Goal: Task Accomplishment & Management: Manage account settings

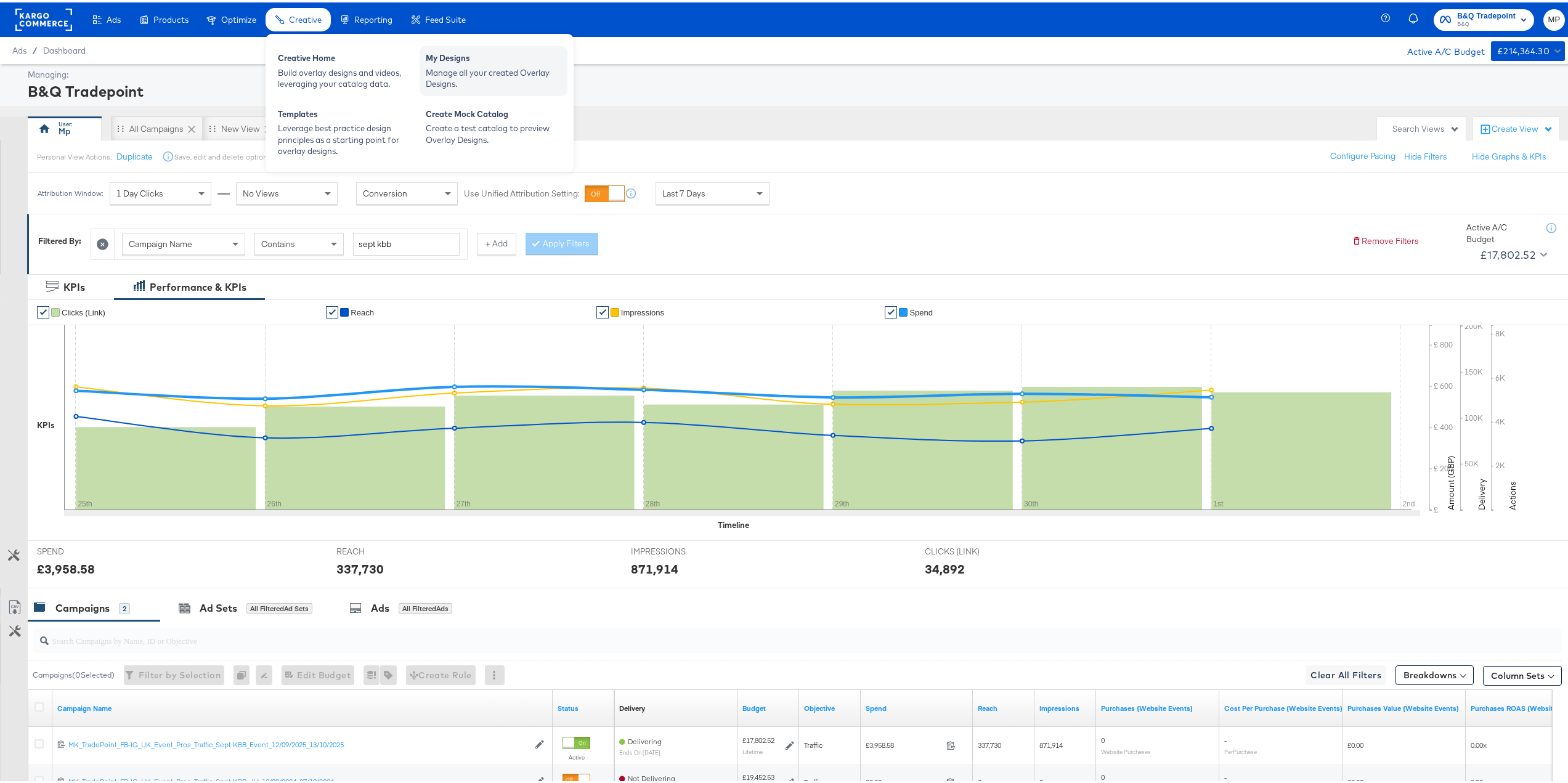
click at [505, 72] on div "Manage all your created Overlay Designs." at bounding box center [494, 76] width 135 height 23
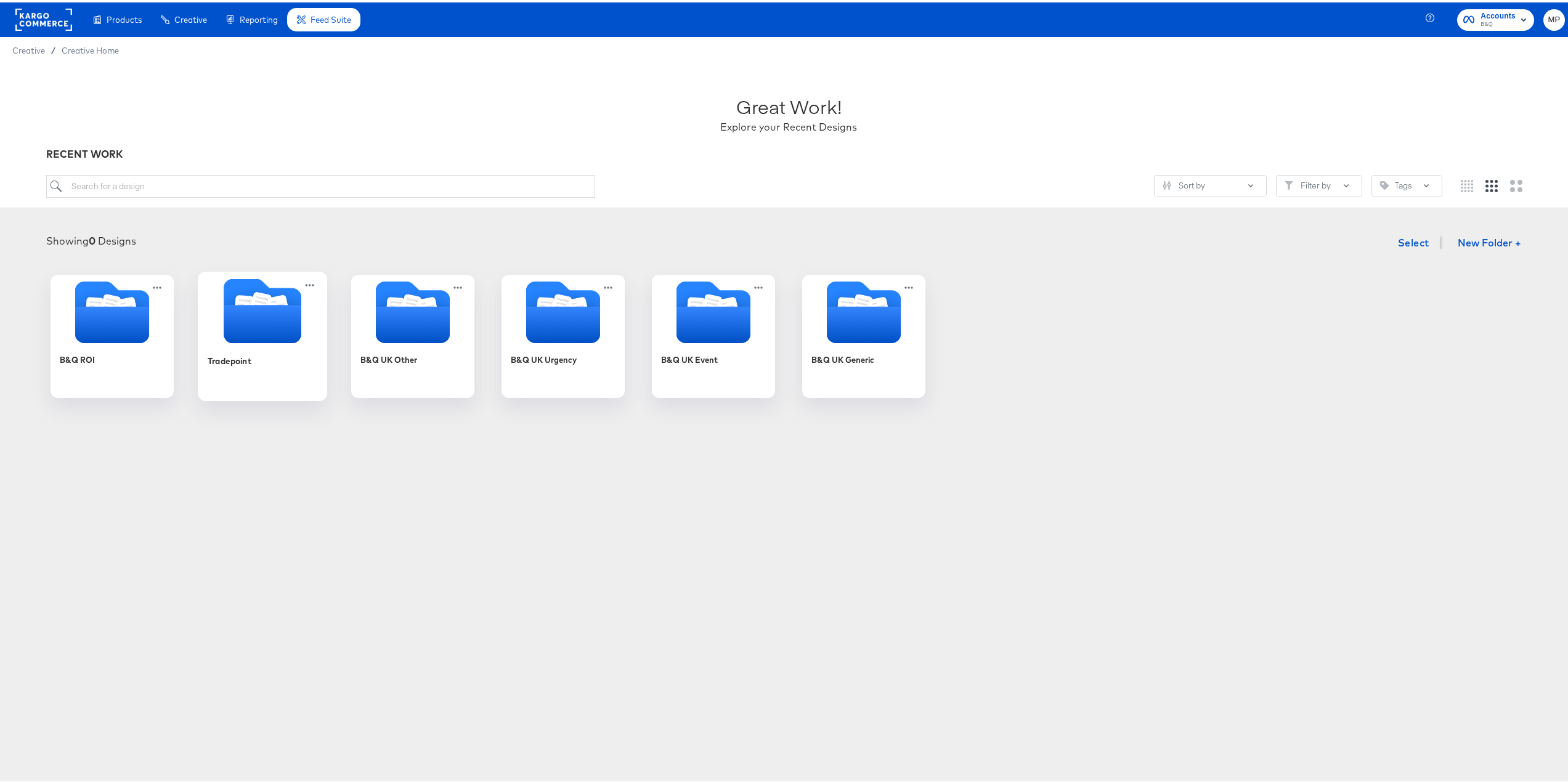
click at [255, 298] on icon "Folder" at bounding box center [260, 302] width 21 height 25
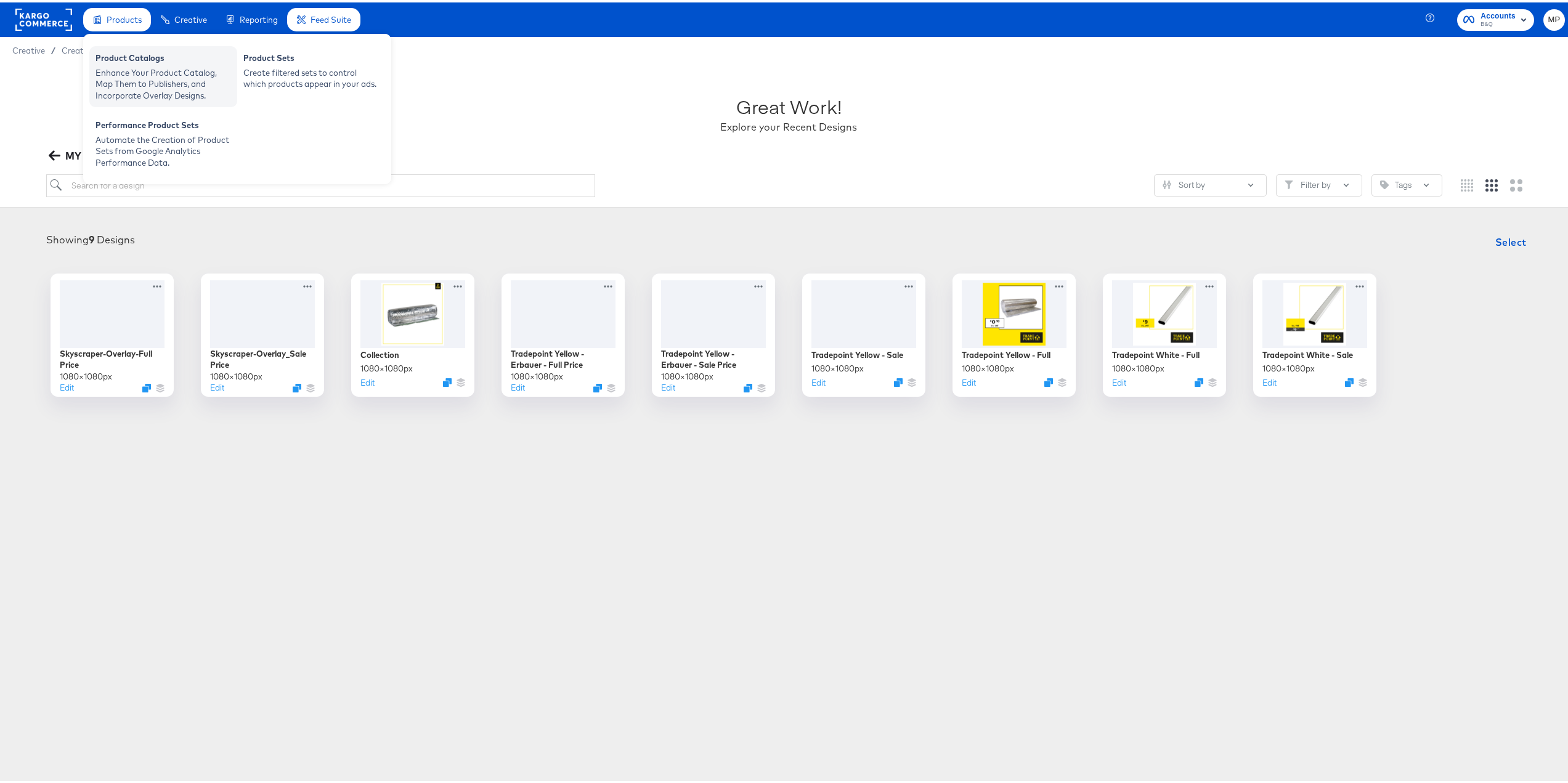
click at [175, 68] on div "Enhance Your Product Catalog, Map Them to Publishers, and Incorporate Overlay D…" at bounding box center [163, 81] width 135 height 34
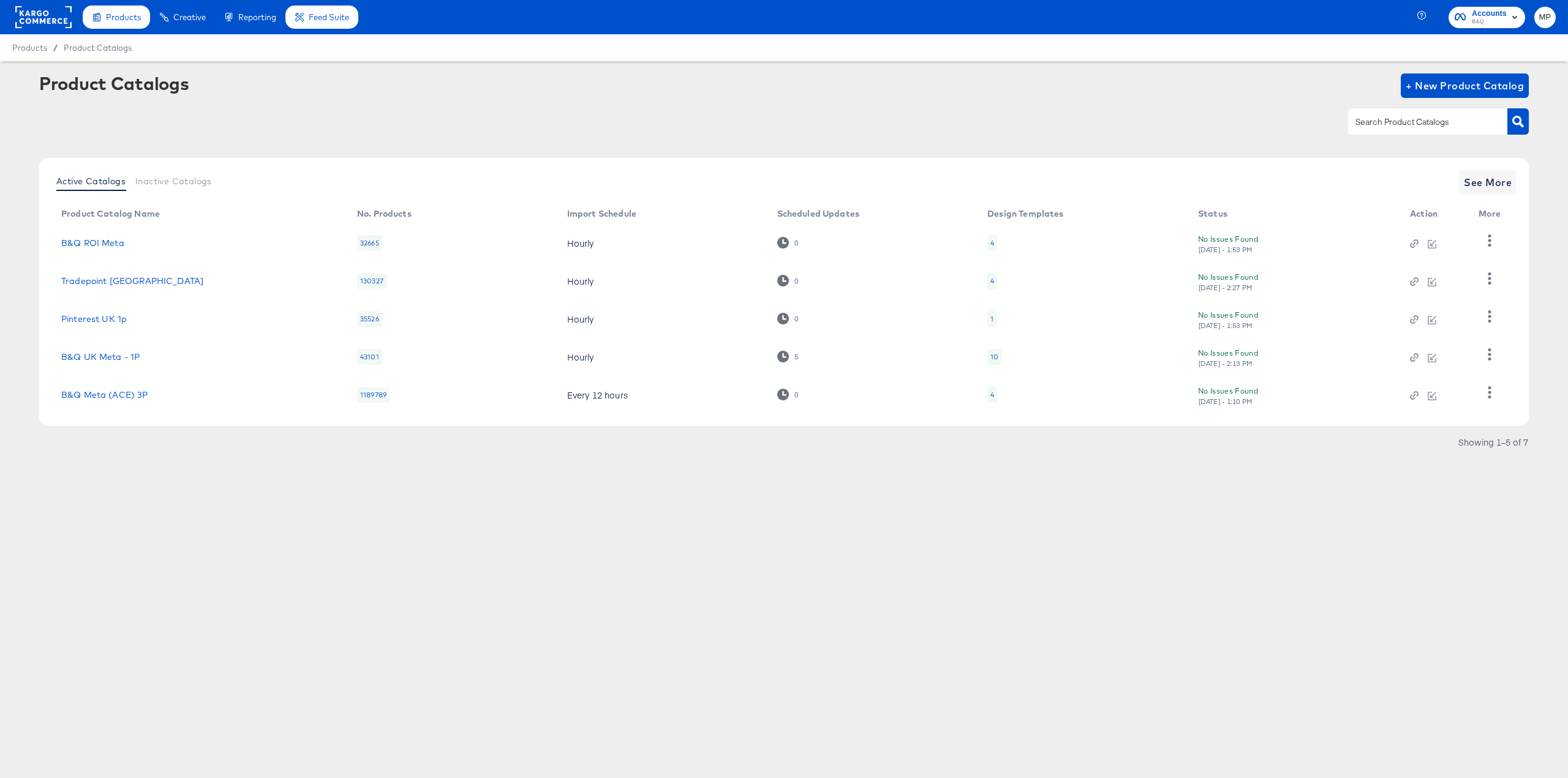
click at [990, 283] on div "4" at bounding box center [992, 281] width 4 height 10
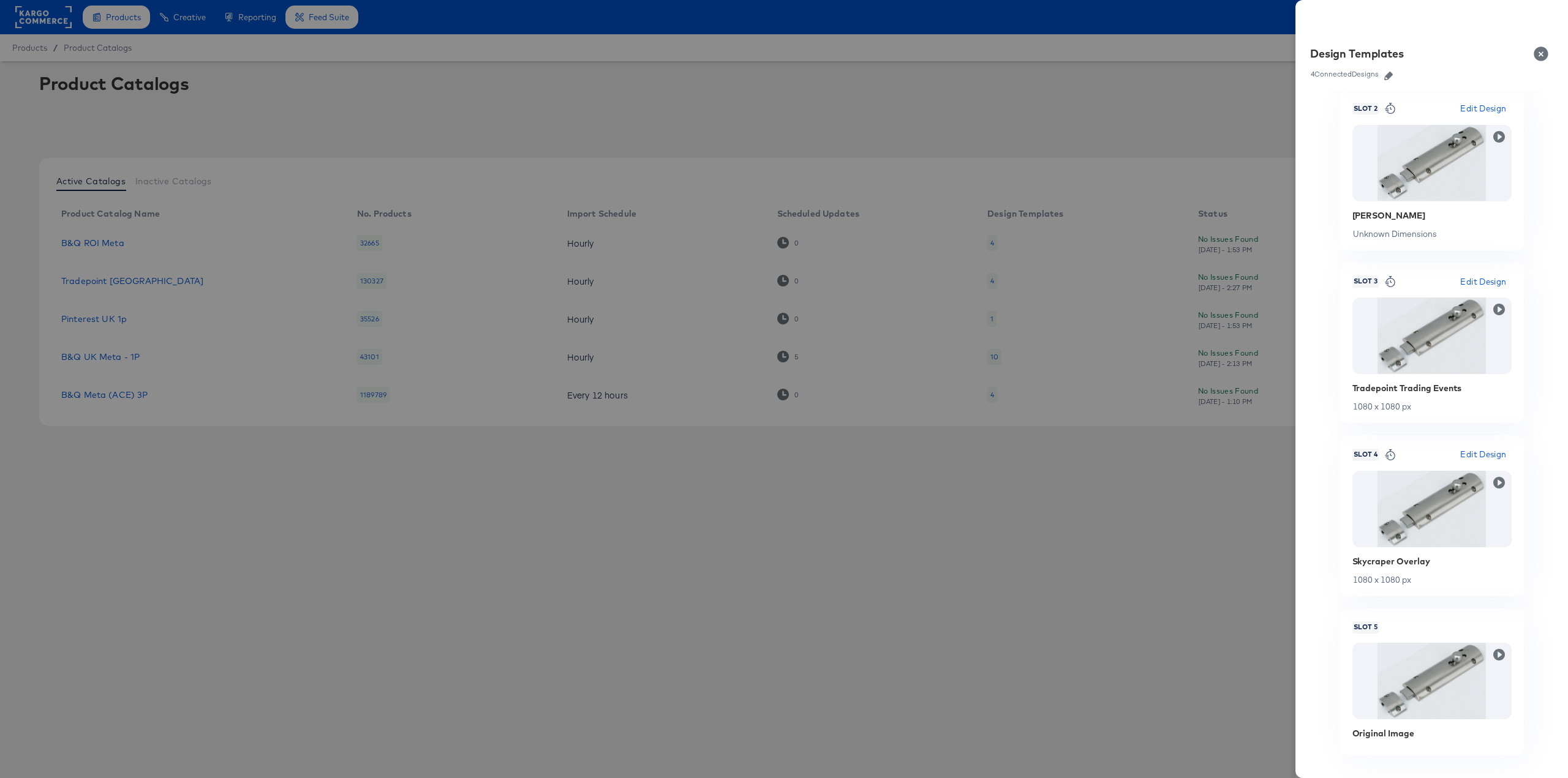
scroll to position [387, 0]
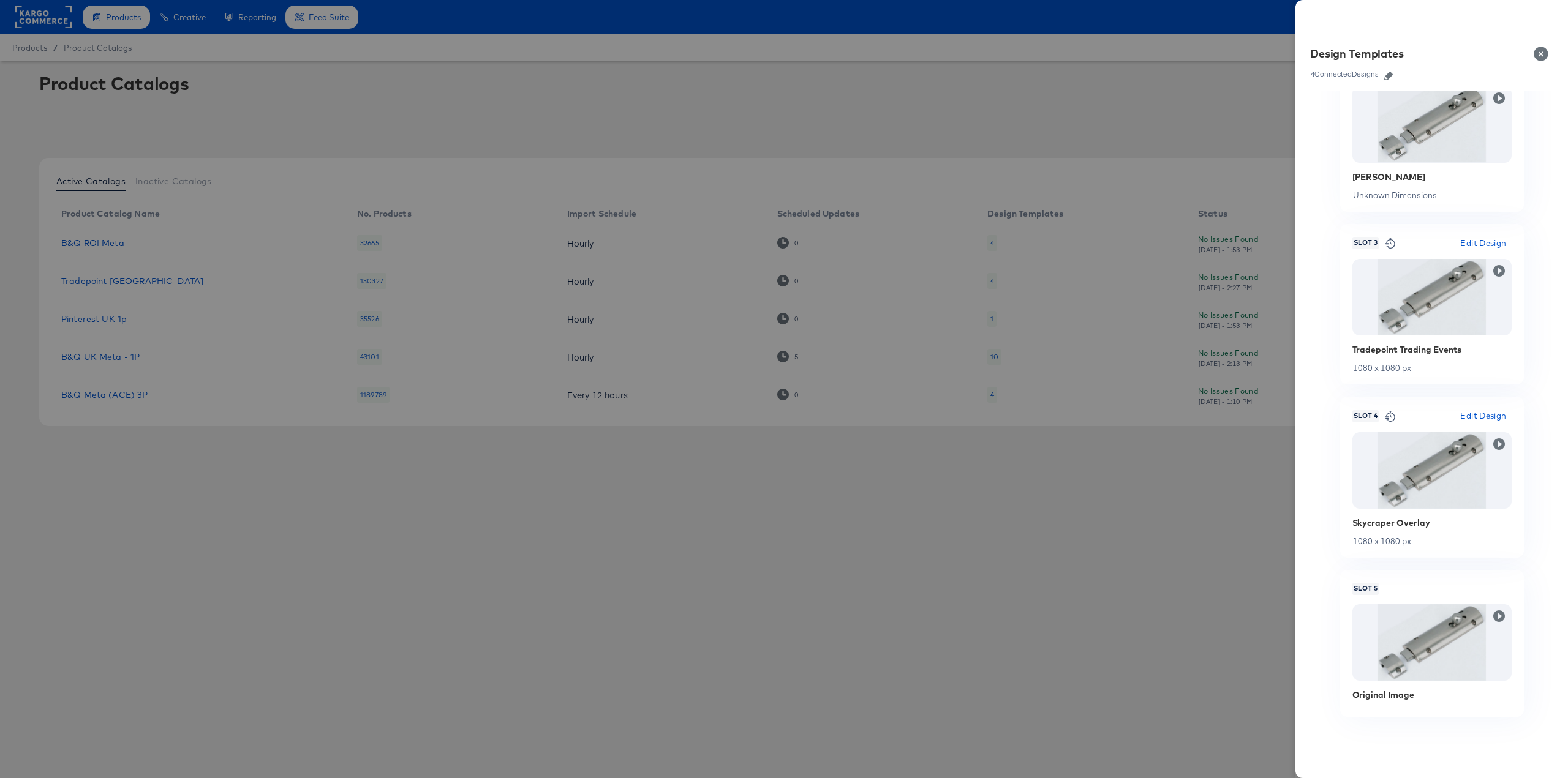
click at [1470, 415] on span "Edit Design" at bounding box center [1483, 416] width 46 height 14
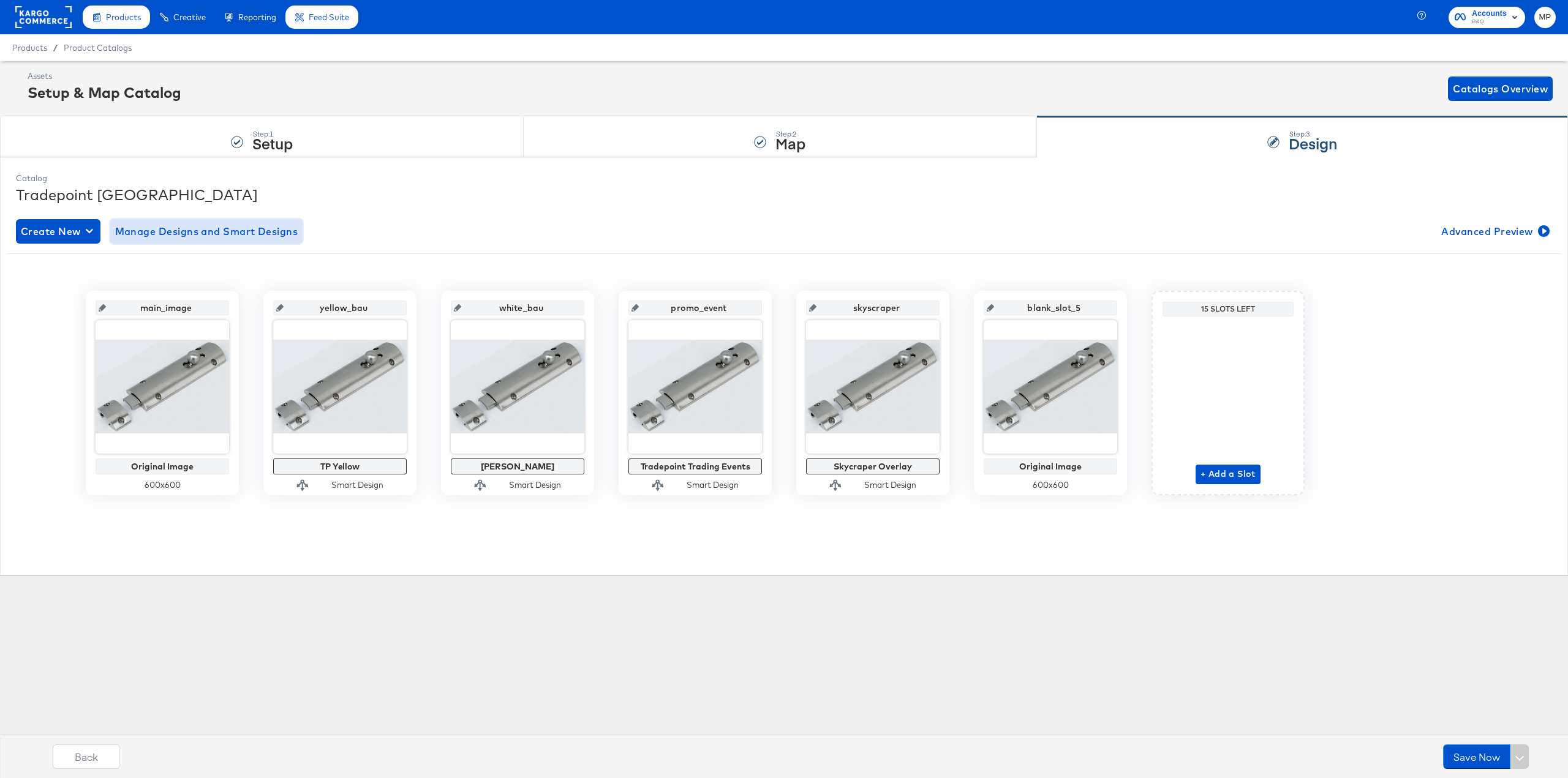
click at [182, 222] on button "Manage Designs and Smart Designs" at bounding box center [206, 232] width 193 height 25
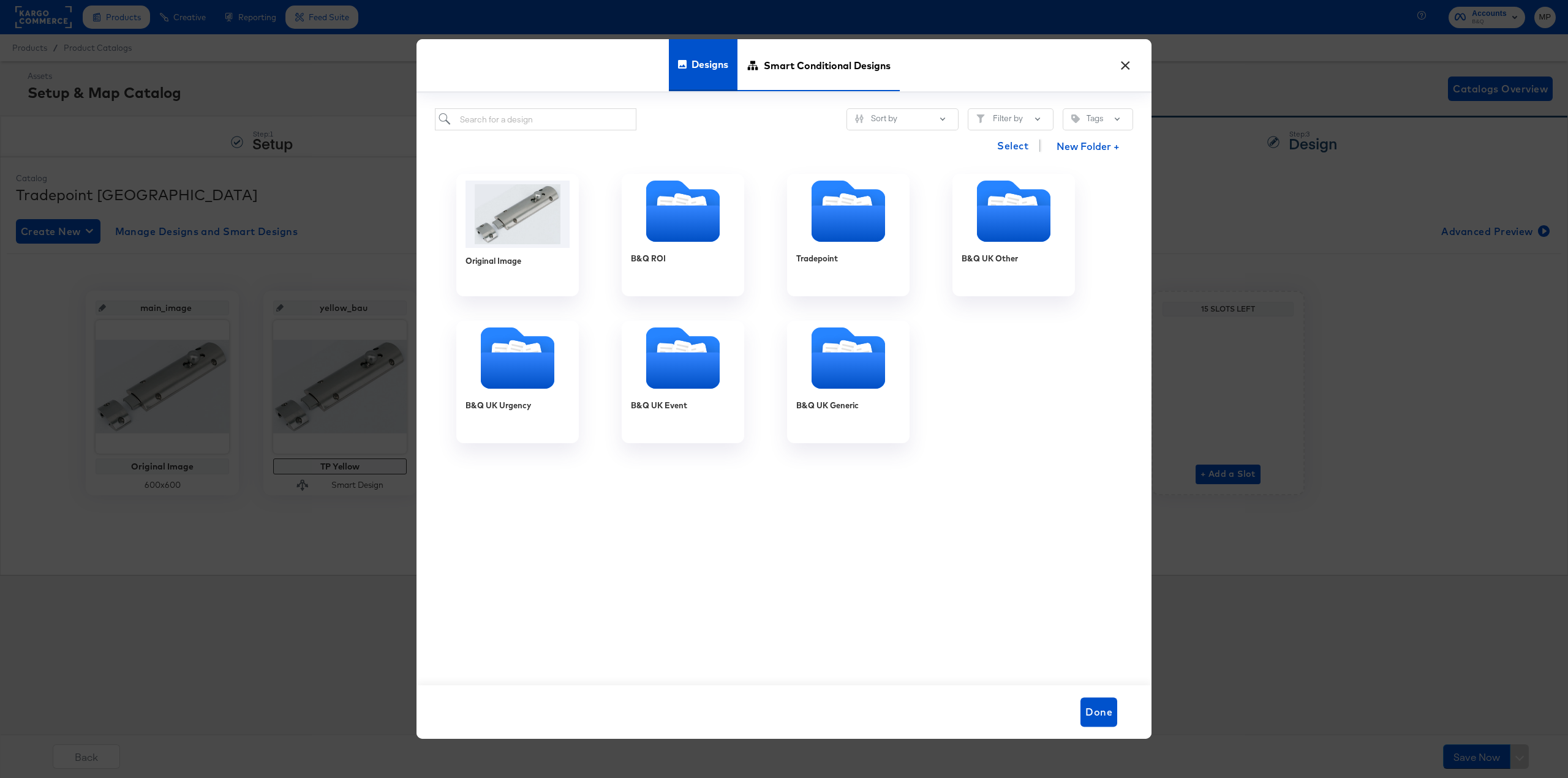
click at [826, 63] on span "Smart Conditional Designs" at bounding box center [827, 65] width 127 height 54
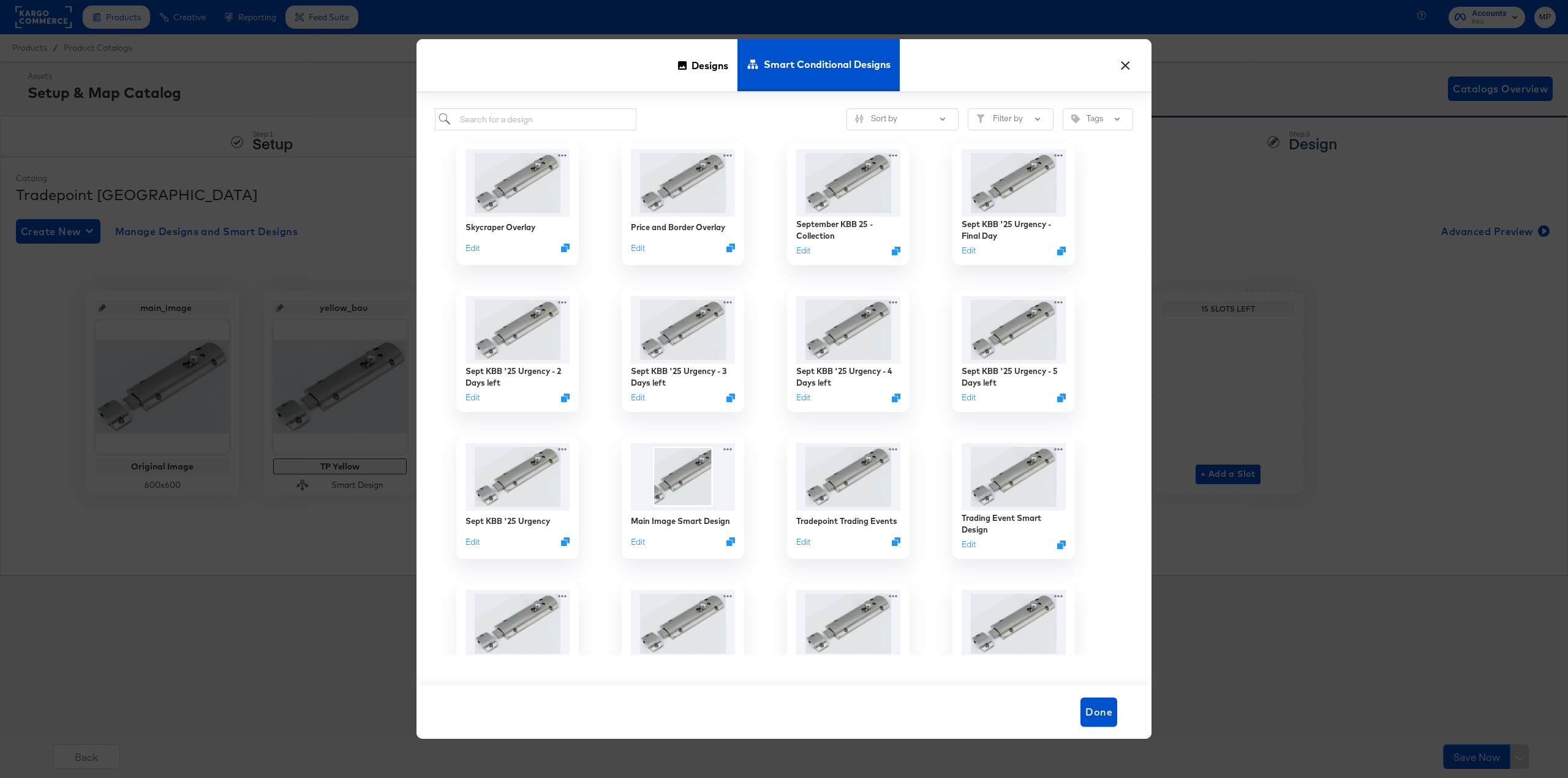
click at [1122, 67] on button "×" at bounding box center [1125, 62] width 22 height 22
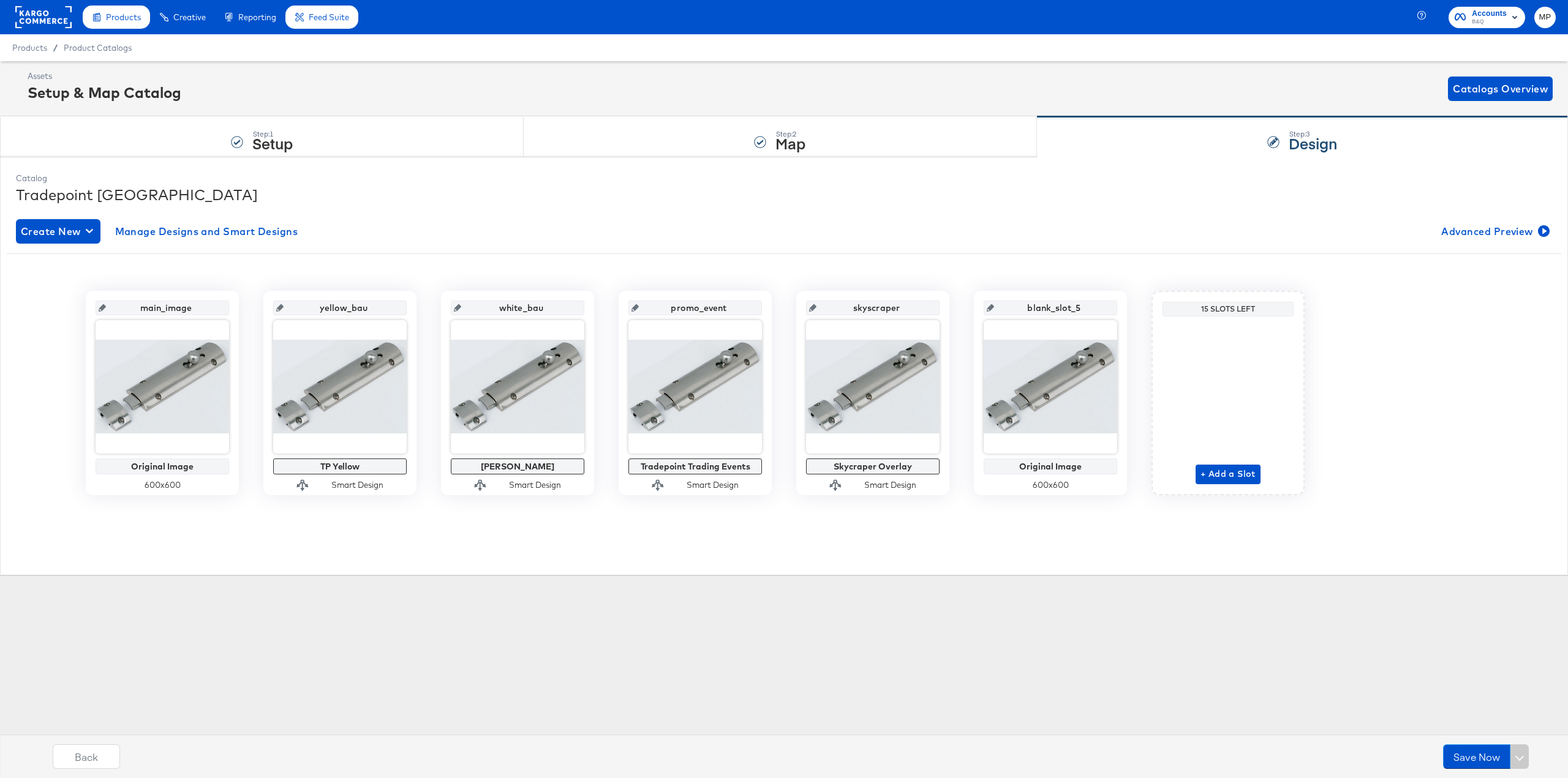
click at [42, 10] on rect at bounding box center [43, 17] width 56 height 22
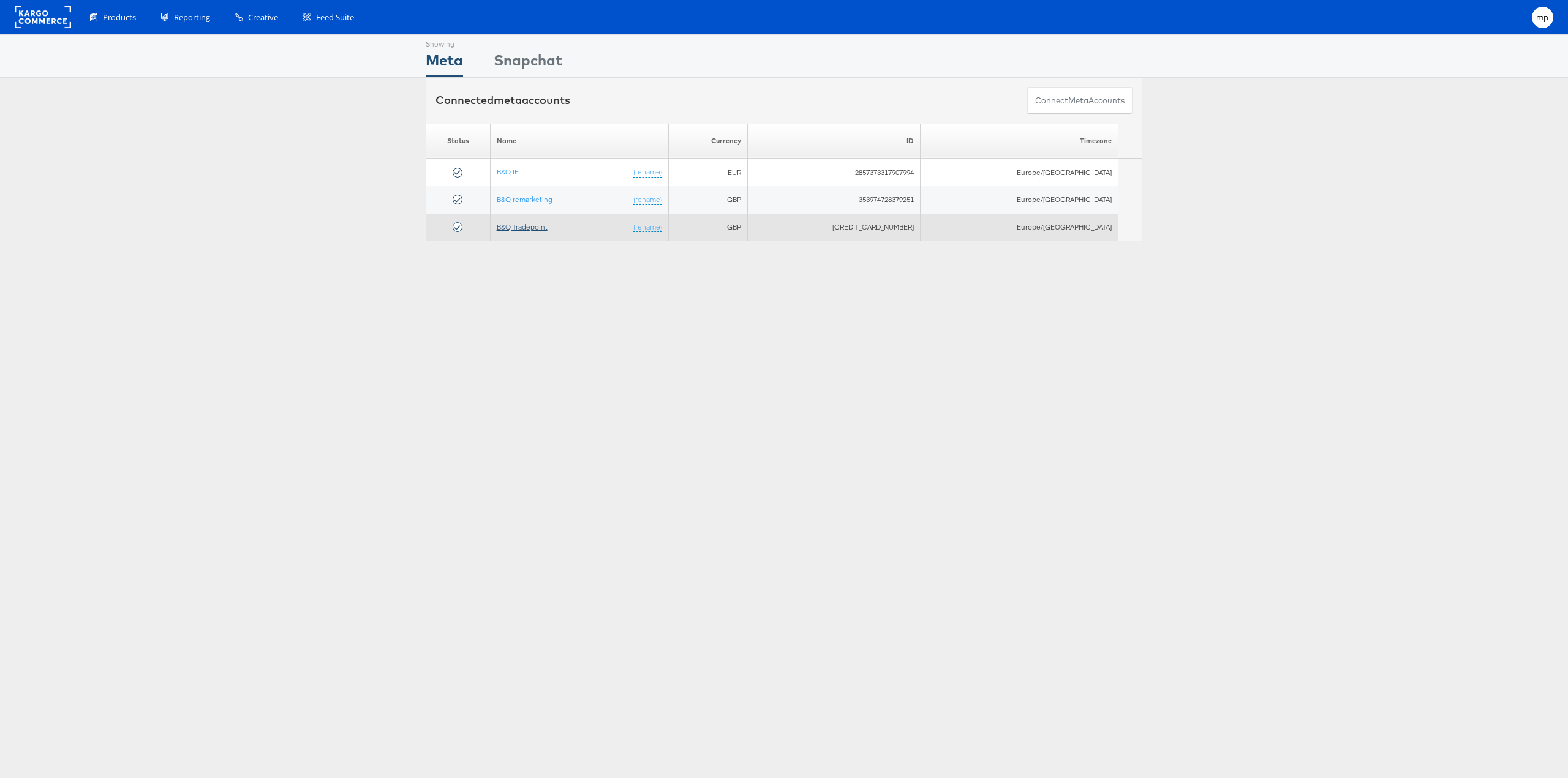
click at [547, 228] on link "B&Q Tradepoint" at bounding box center [522, 227] width 51 height 9
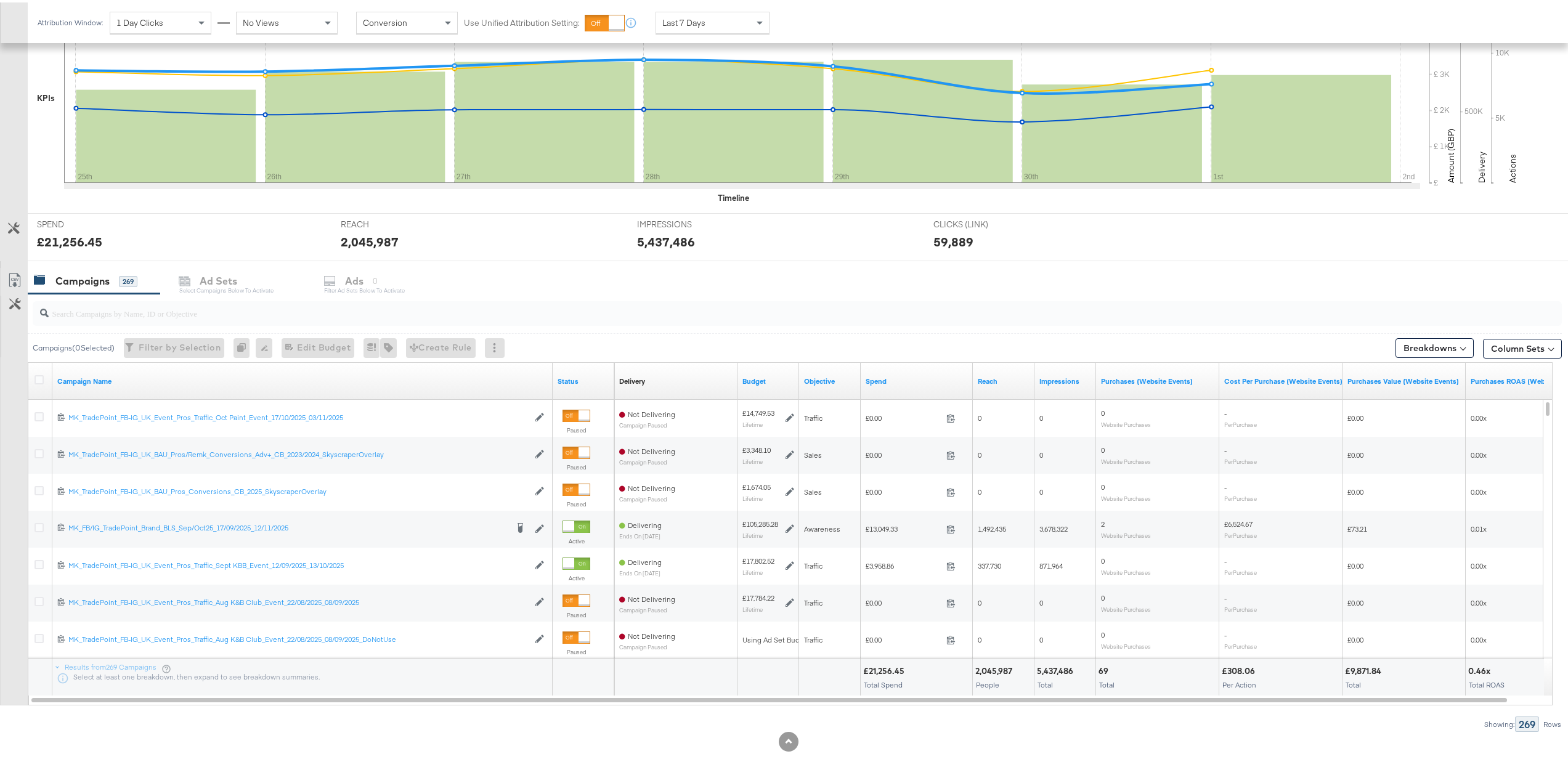
scroll to position [299, 0]
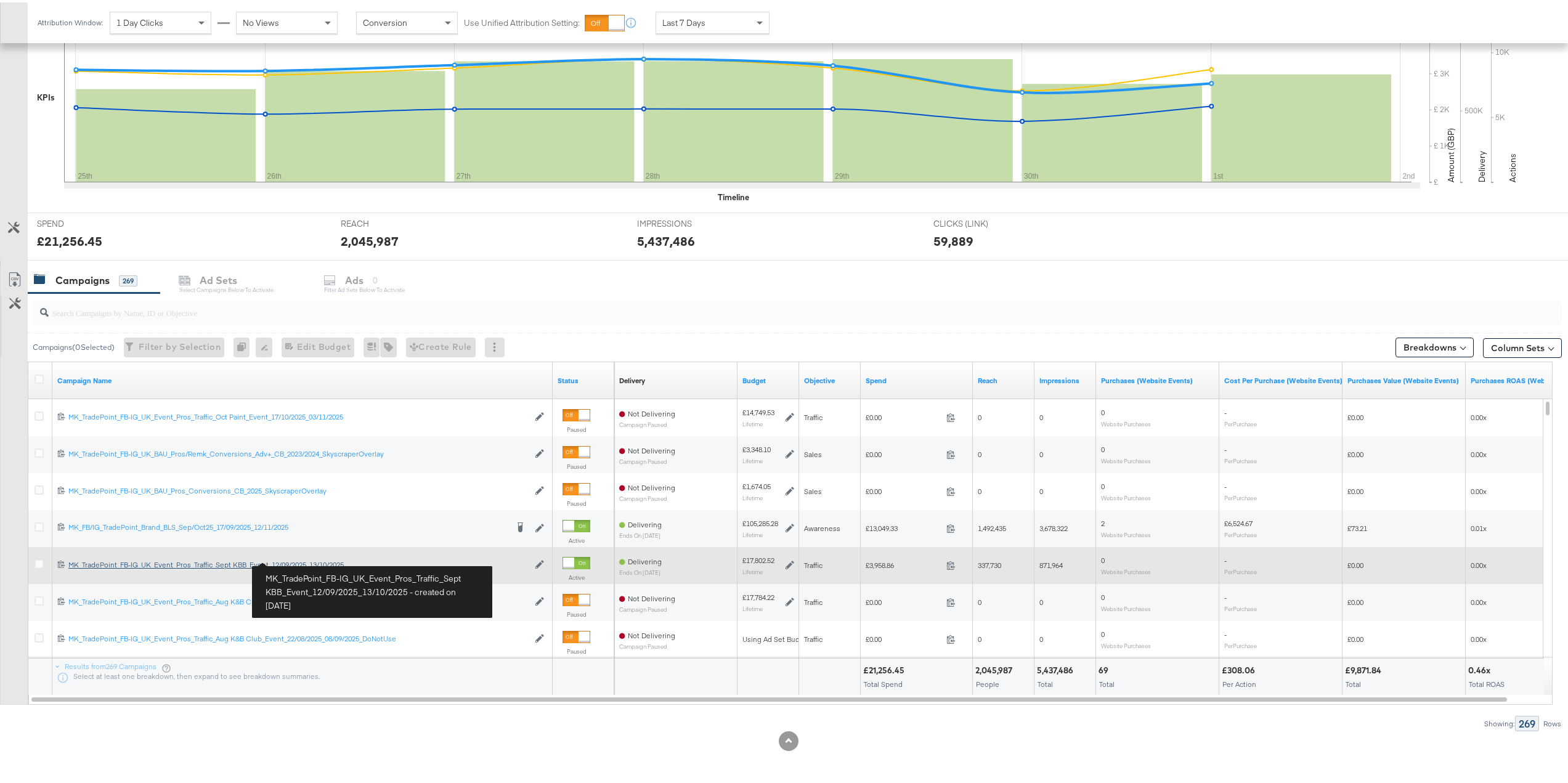
click at [281, 564] on div "MK_TradePoint_FB-IG_UK_Event_Pros_Traffic_Sept KBB_Event_12/09/2025_13/10/2025 …" at bounding box center [298, 562] width 460 height 10
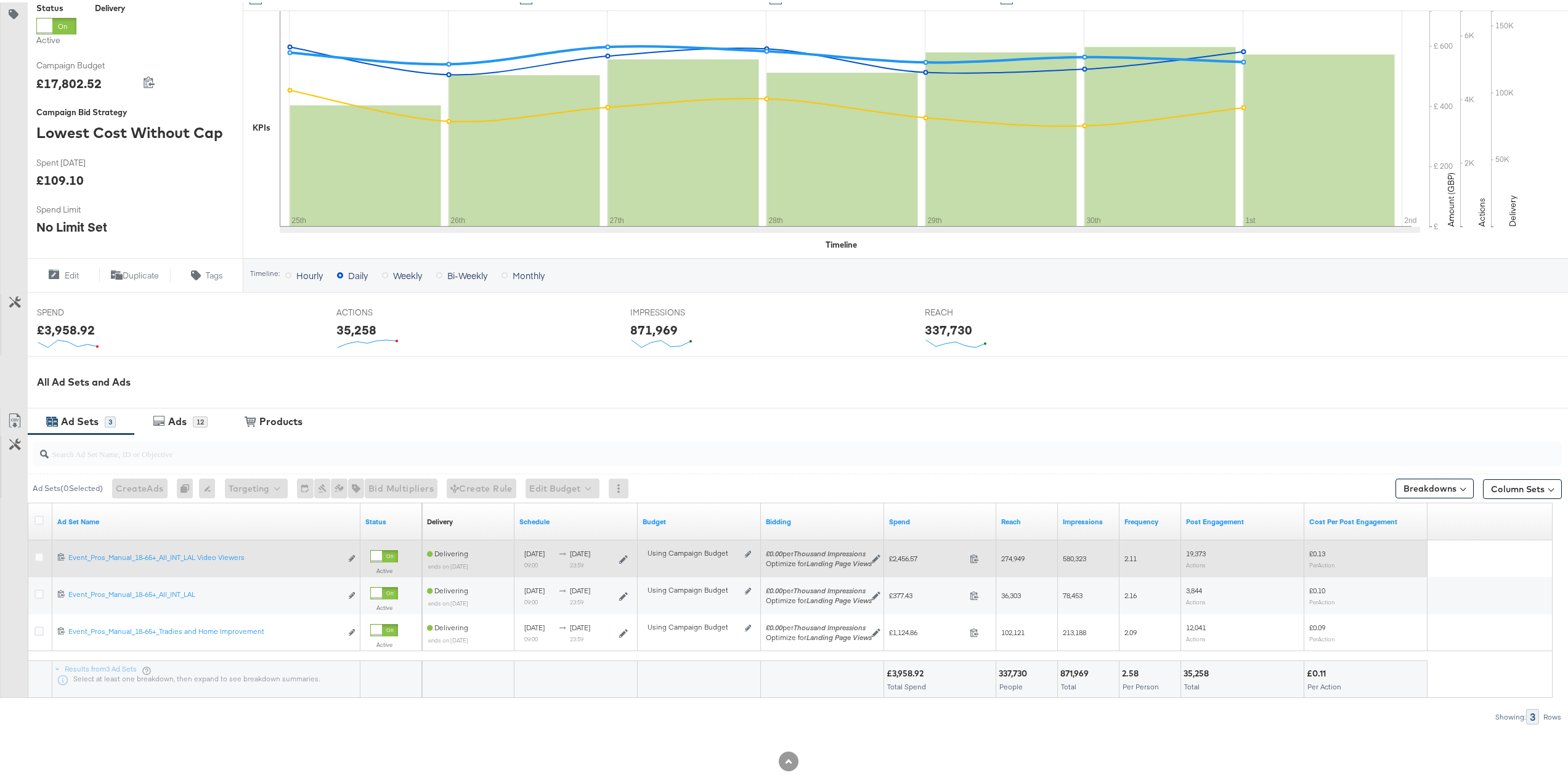
scroll to position [224, 0]
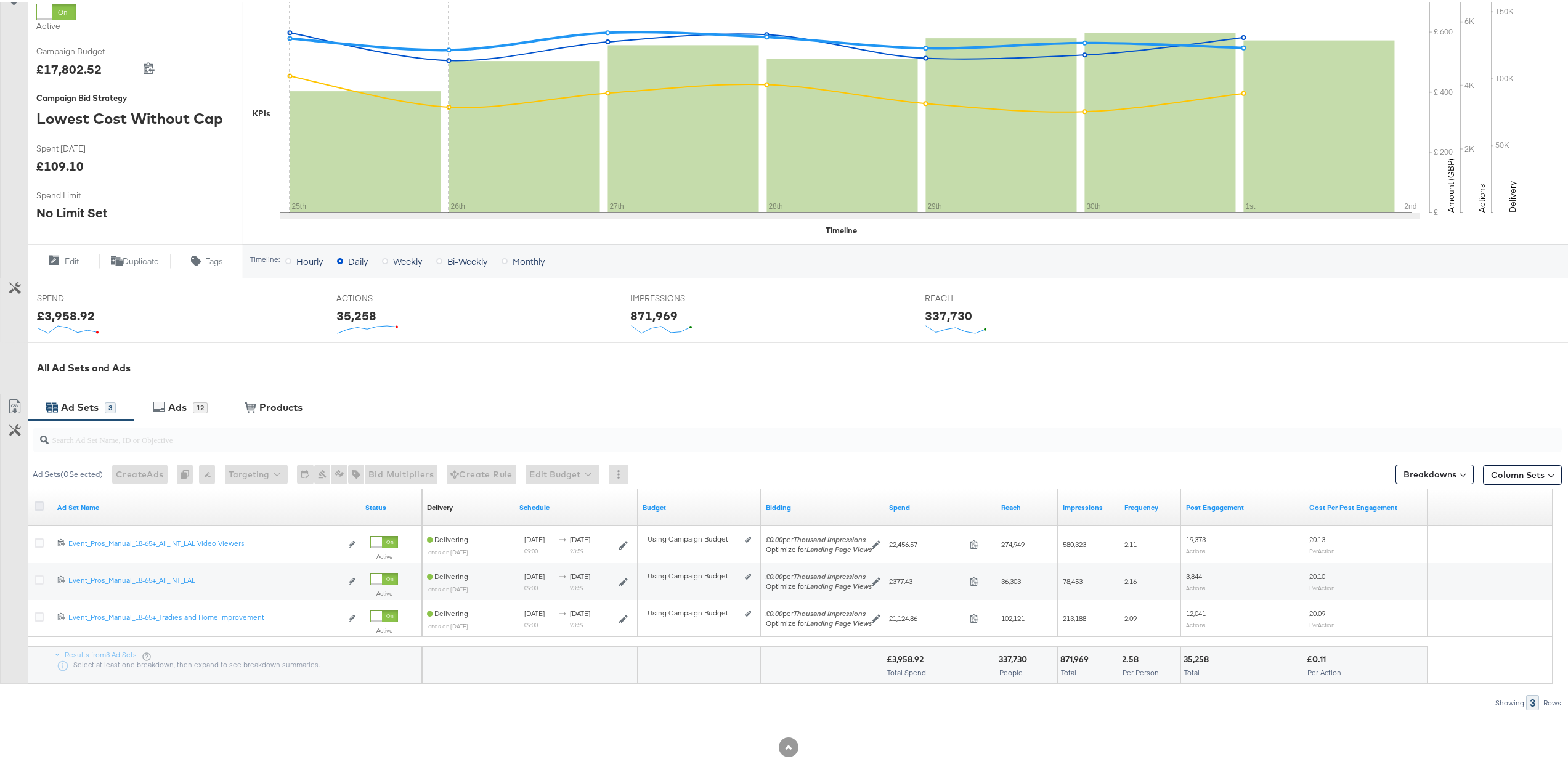
click at [38, 504] on icon at bounding box center [39, 504] width 9 height 9
click at [0, 0] on input "checkbox" at bounding box center [0, 0] width 0 height 0
click at [178, 400] on div "Ads" at bounding box center [177, 405] width 18 height 14
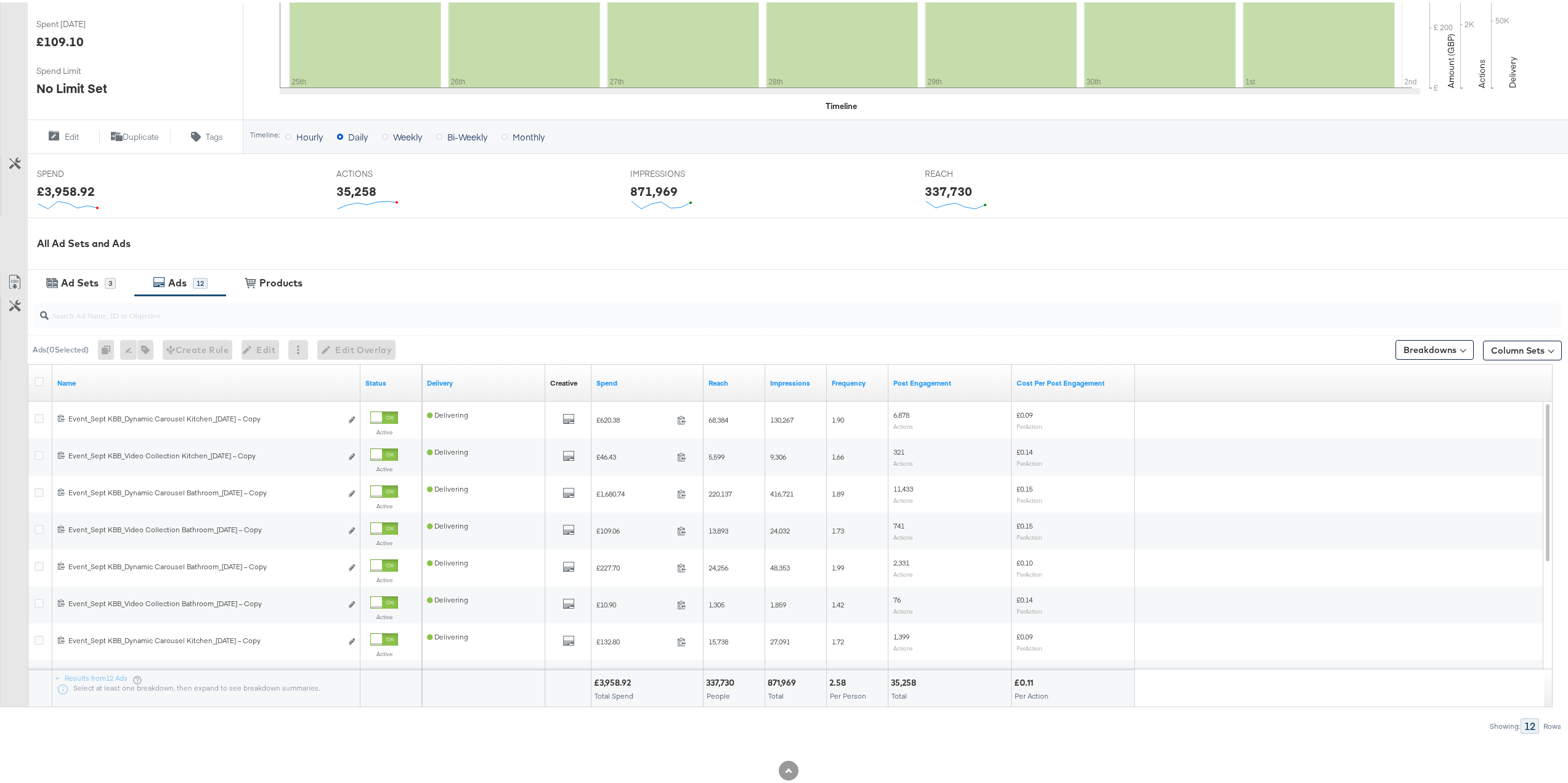
scroll to position [372, 0]
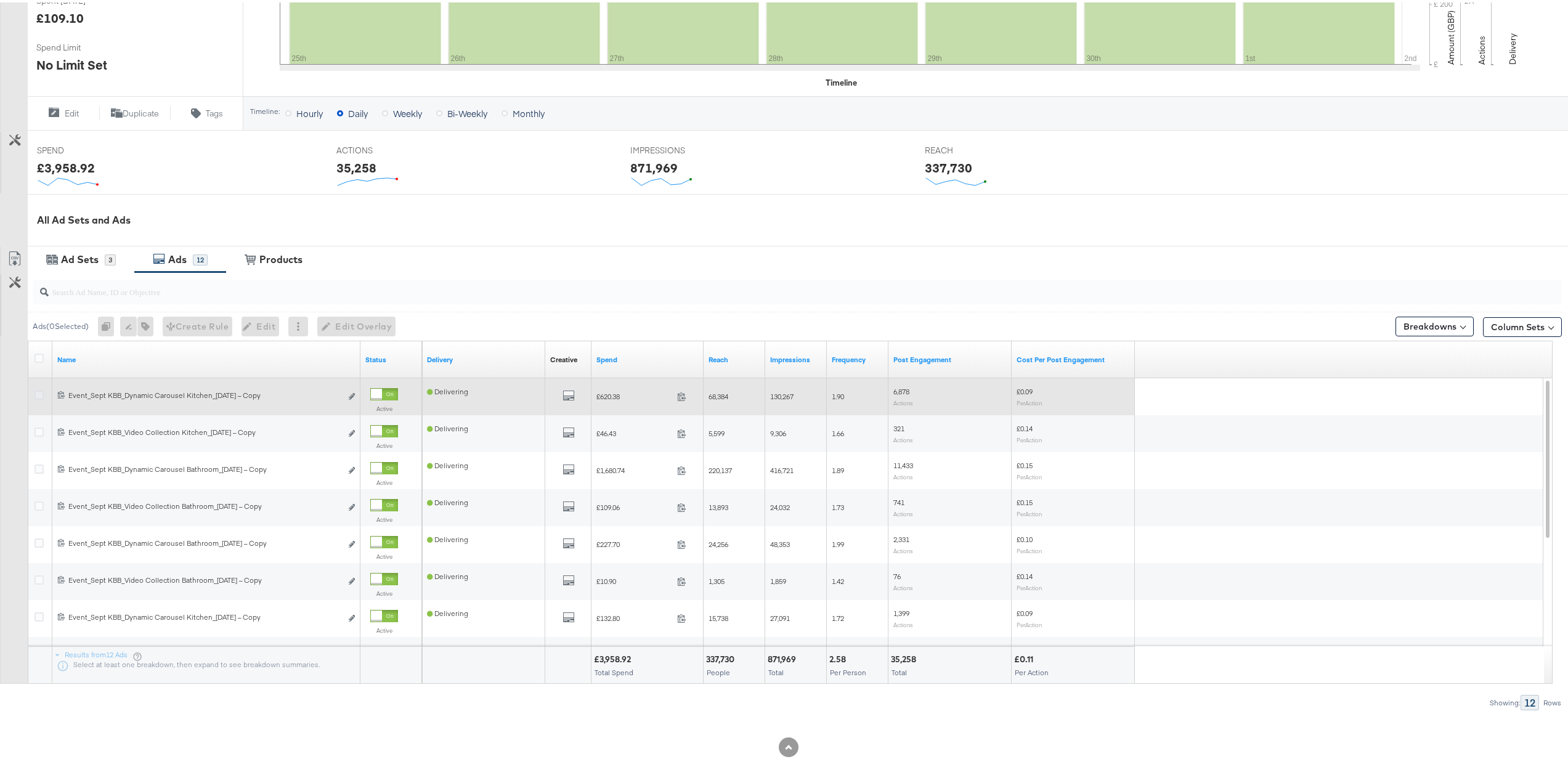
click at [38, 391] on icon at bounding box center [39, 392] width 9 height 9
click at [0, 0] on input "checkbox" at bounding box center [0, 0] width 0 height 0
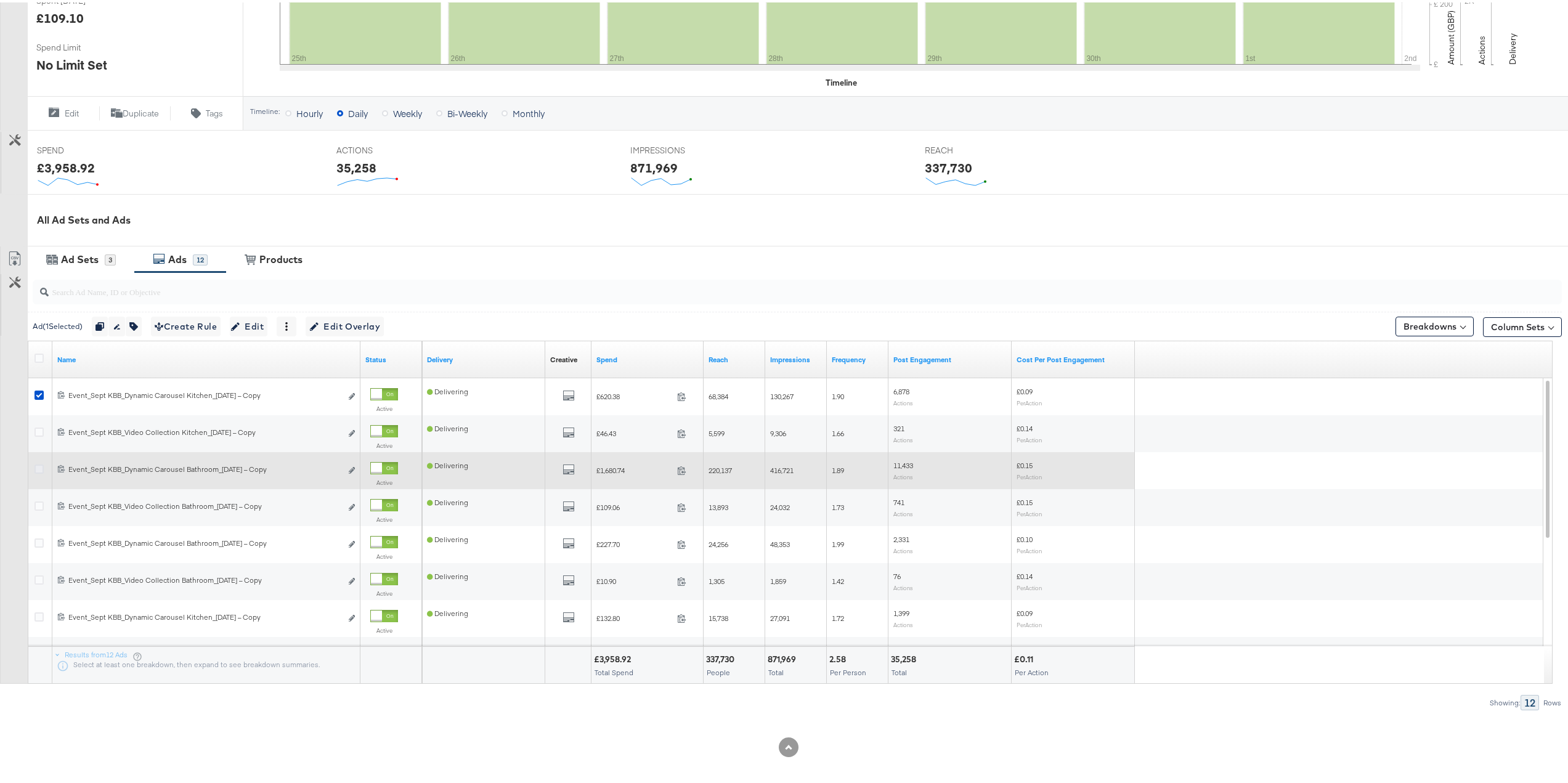
click at [39, 466] on icon at bounding box center [39, 467] width 9 height 9
click at [0, 0] on input "checkbox" at bounding box center [0, 0] width 0 height 0
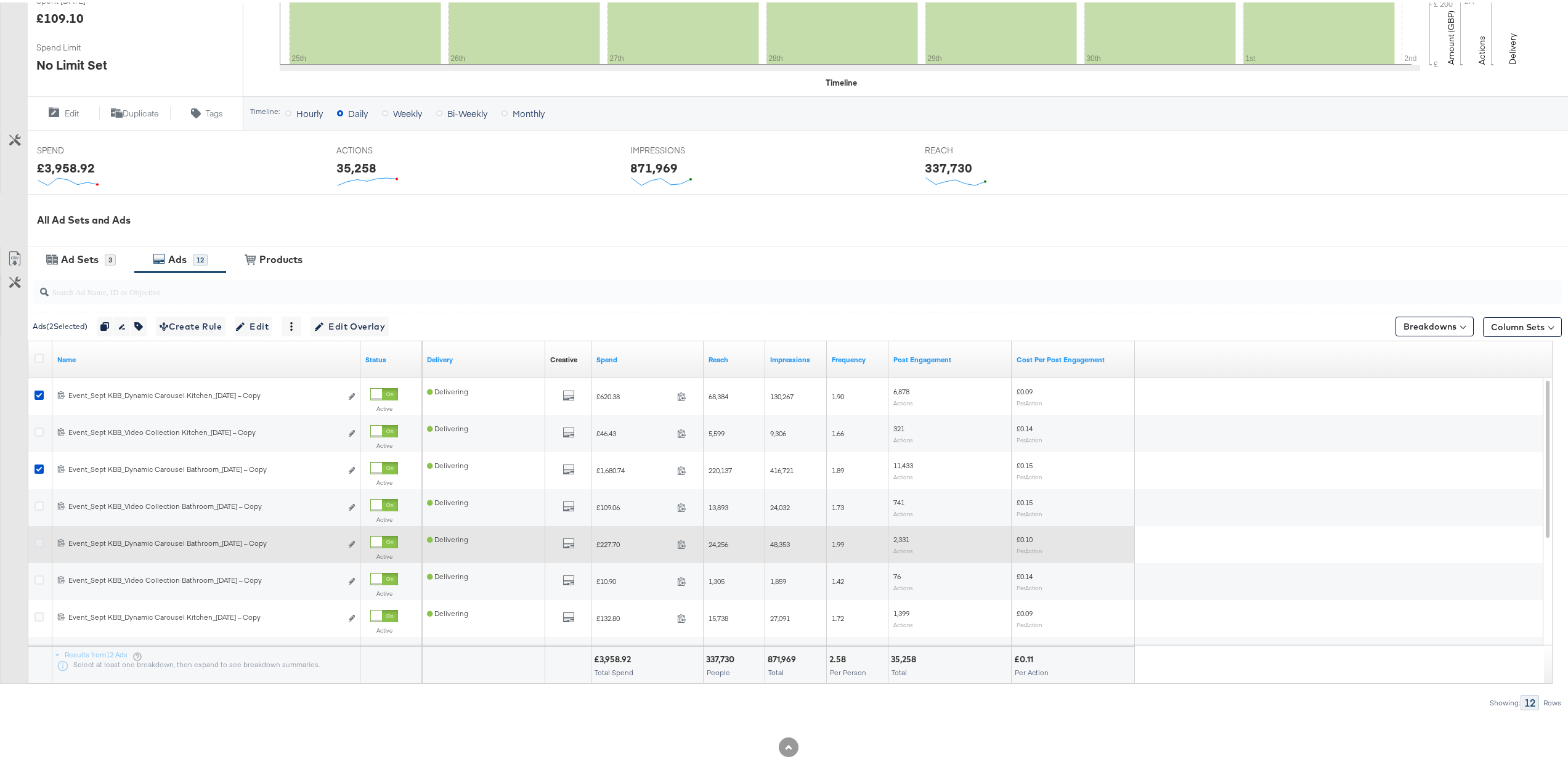
click at [38, 542] on icon at bounding box center [39, 540] width 9 height 9
click at [0, 0] on input "checkbox" at bounding box center [0, 0] width 0 height 0
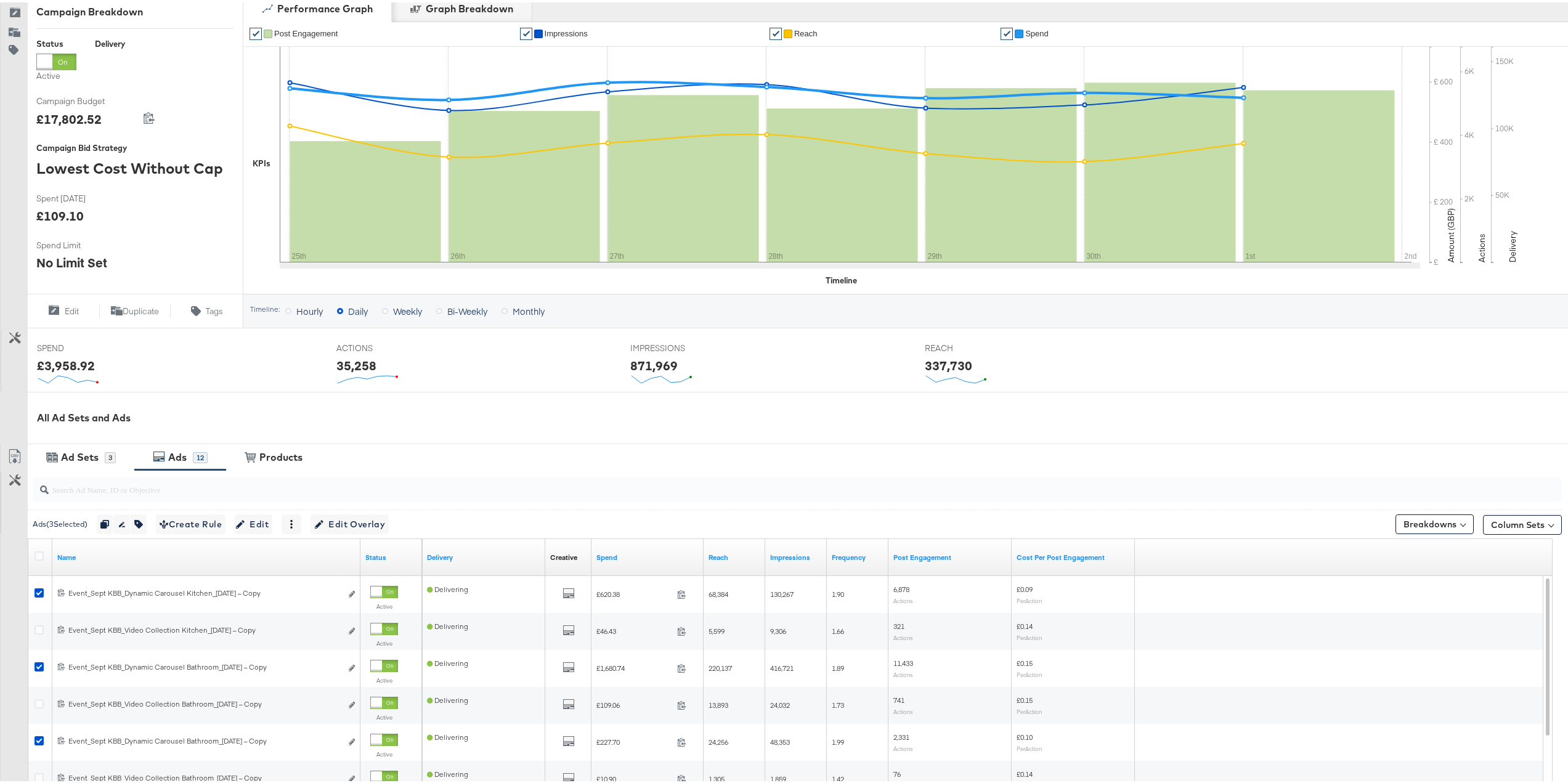
scroll to position [125, 0]
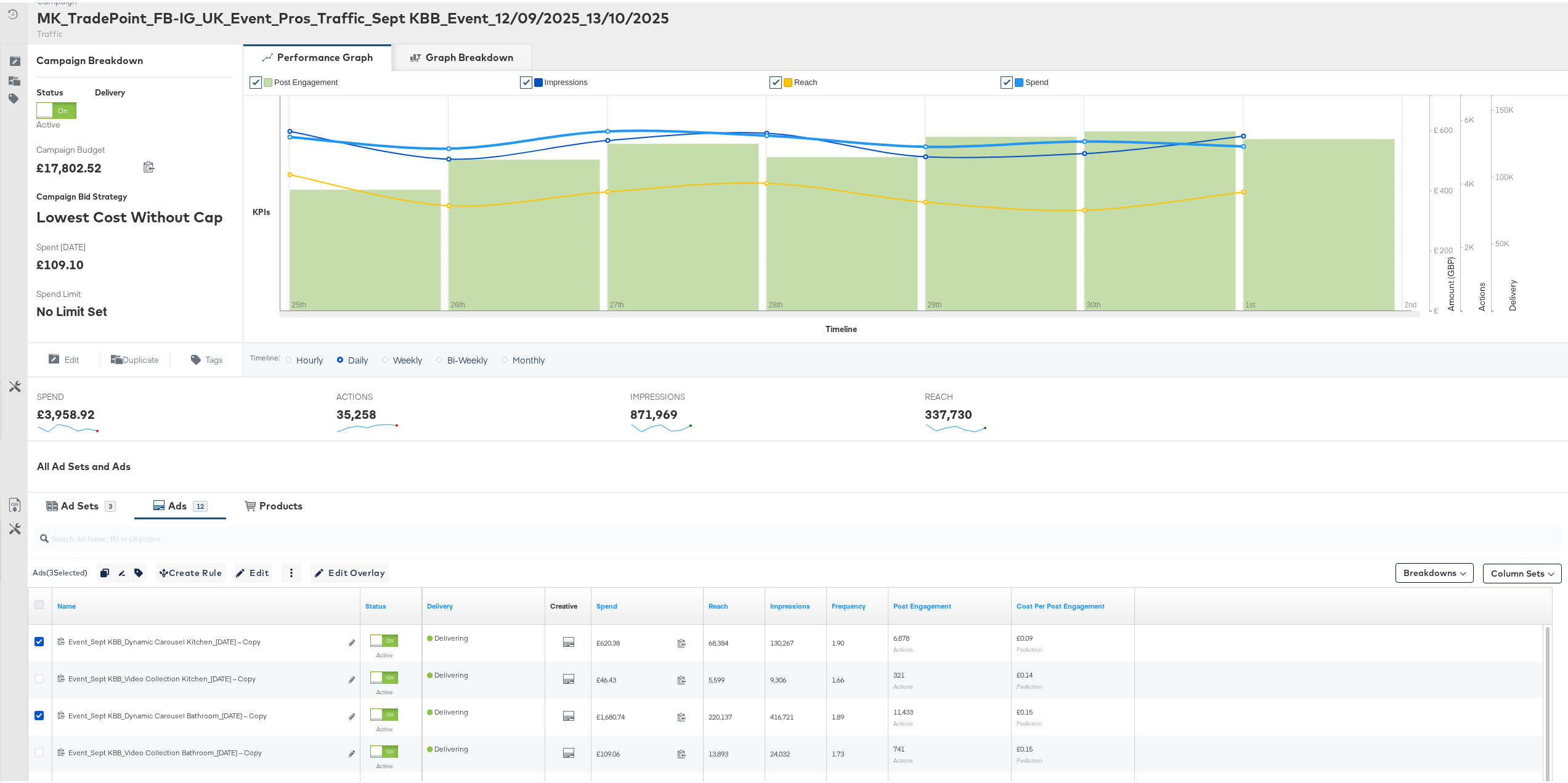
click at [39, 605] on icon at bounding box center [39, 602] width 9 height 9
click at [0, 0] on input "checkbox" at bounding box center [0, 0] width 0 height 0
click at [39, 604] on icon at bounding box center [39, 602] width 9 height 9
click at [0, 0] on input "checkbox" at bounding box center [0, 0] width 0 height 0
click at [133, 538] on input "search" at bounding box center [734, 530] width 1370 height 24
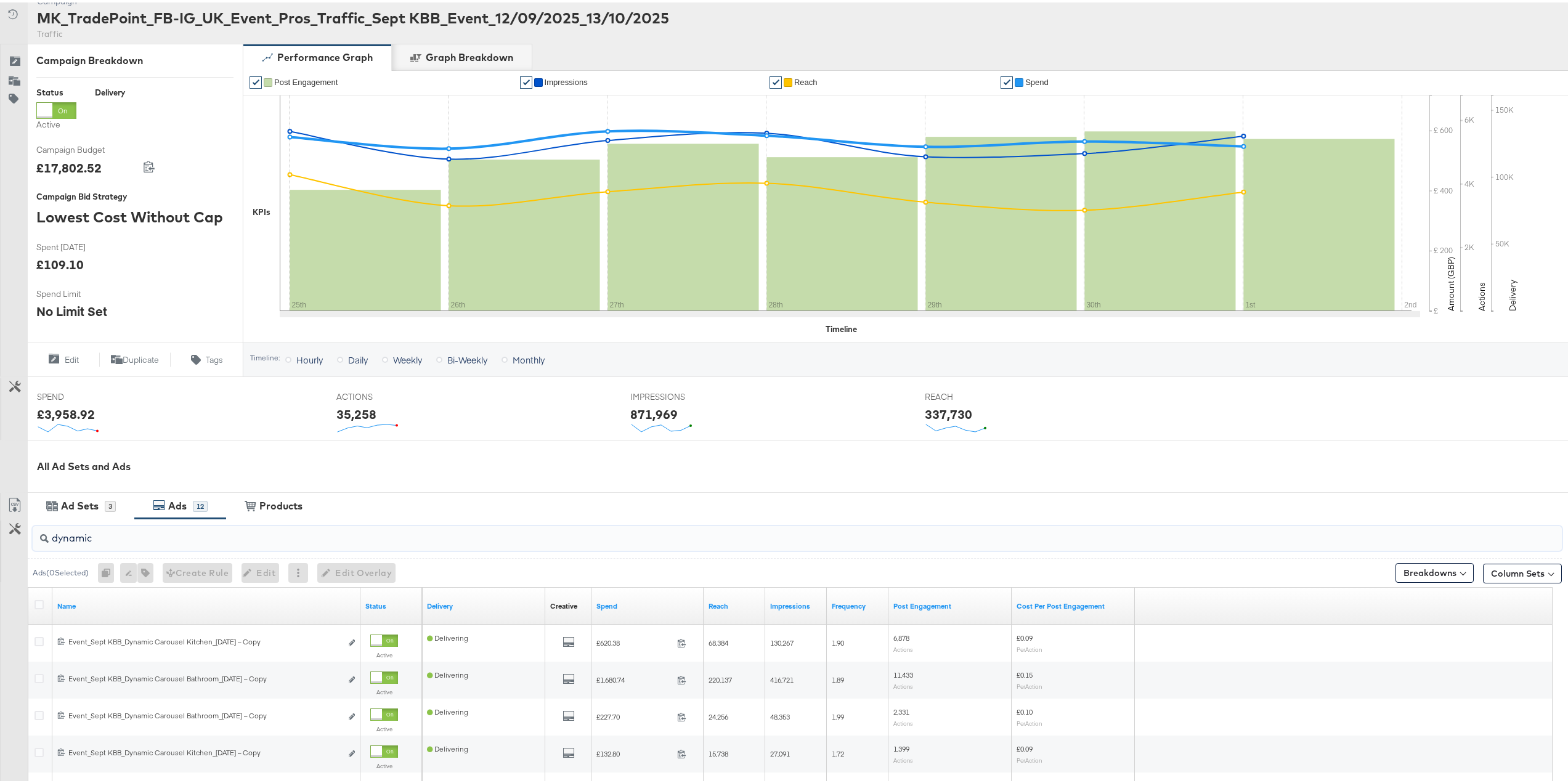
type input "dynamic"
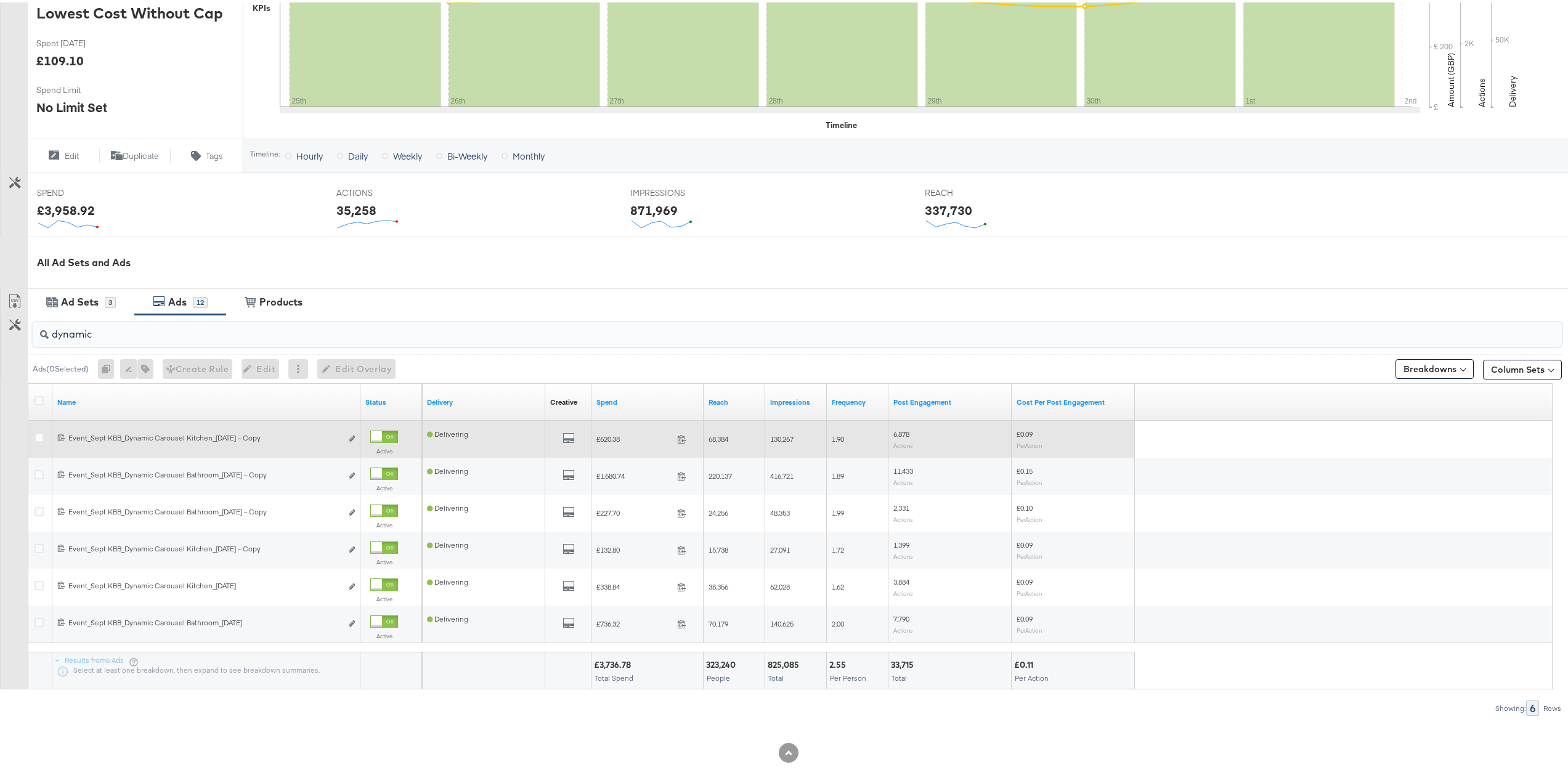
scroll to position [335, 0]
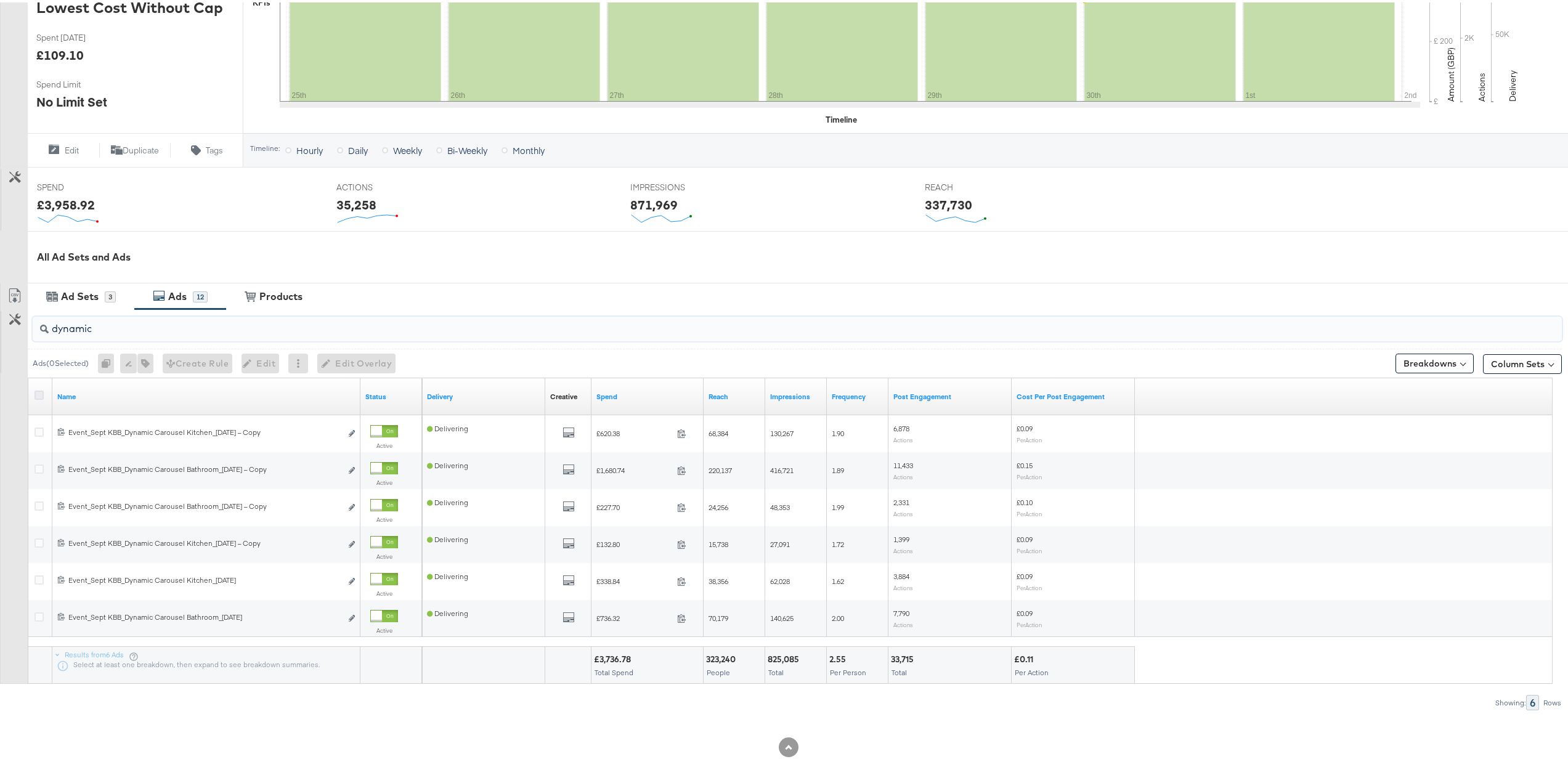
click at [40, 391] on icon at bounding box center [39, 392] width 9 height 9
click at [0, 0] on input "checkbox" at bounding box center [0, 0] width 0 height 0
drag, startPoint x: 408, startPoint y: 360, endPoint x: 384, endPoint y: 359, distance: 24.0
click at [408, 360] on div "Ads ( 6 Selected) Duplicate 6 ads Rename 6 ads Tags for 6 campaigns Create Rule…" at bounding box center [225, 361] width 384 height 20
click at [384, 359] on span "Edit Overlay Edit overlays for 6 ads" at bounding box center [350, 361] width 71 height 16
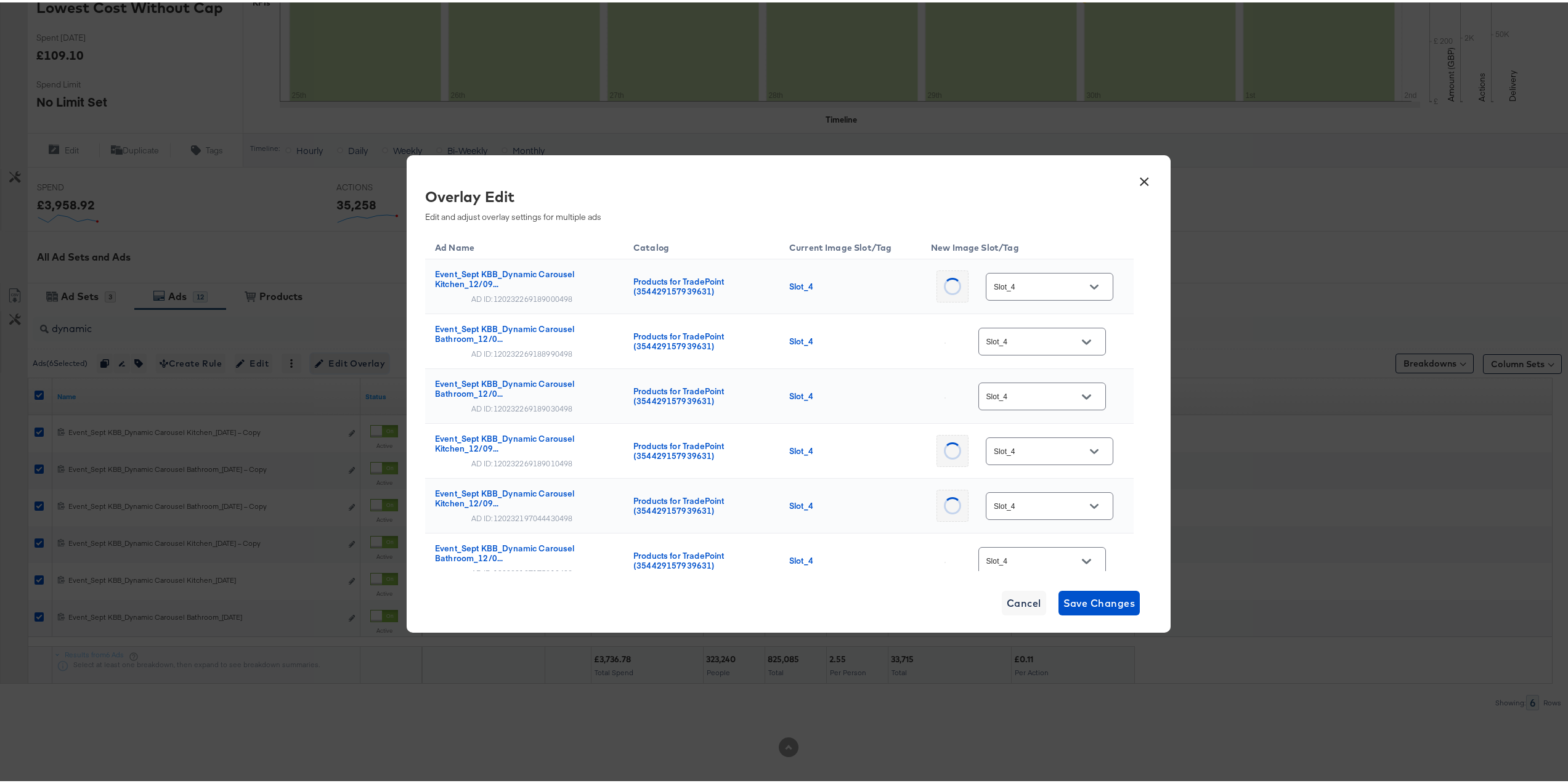
click at [1080, 273] on div "Slot_4" at bounding box center [1050, 284] width 128 height 28
click at [1091, 281] on div at bounding box center [1087, 284] width 26 height 18
click at [1086, 281] on button "Open" at bounding box center [1086, 284] width 18 height 18
click at [1030, 363] on div "Slot_5" at bounding box center [1034, 356] width 83 height 12
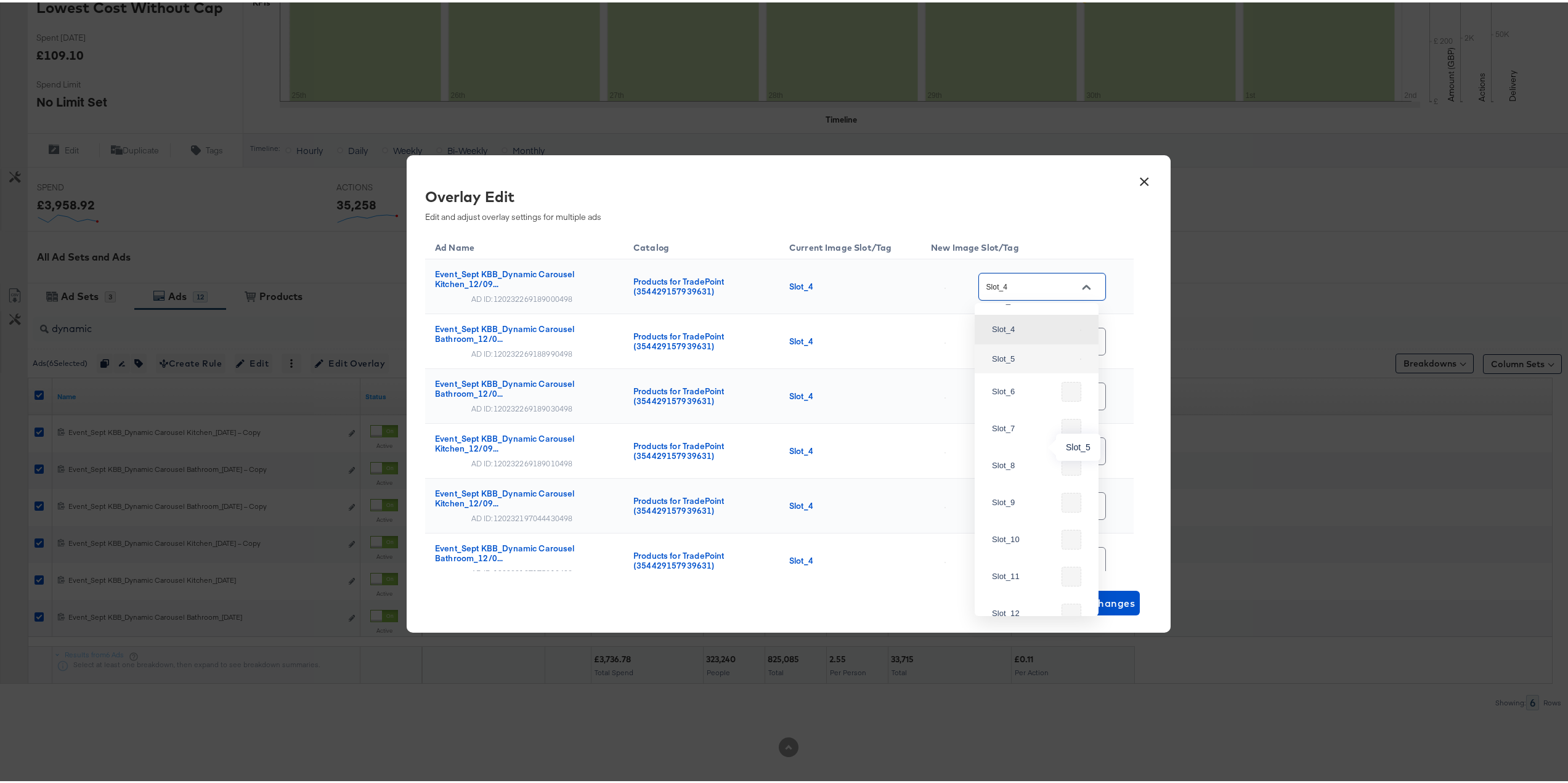
type input "Slot_5"
click at [1089, 338] on button "Open" at bounding box center [1086, 339] width 18 height 18
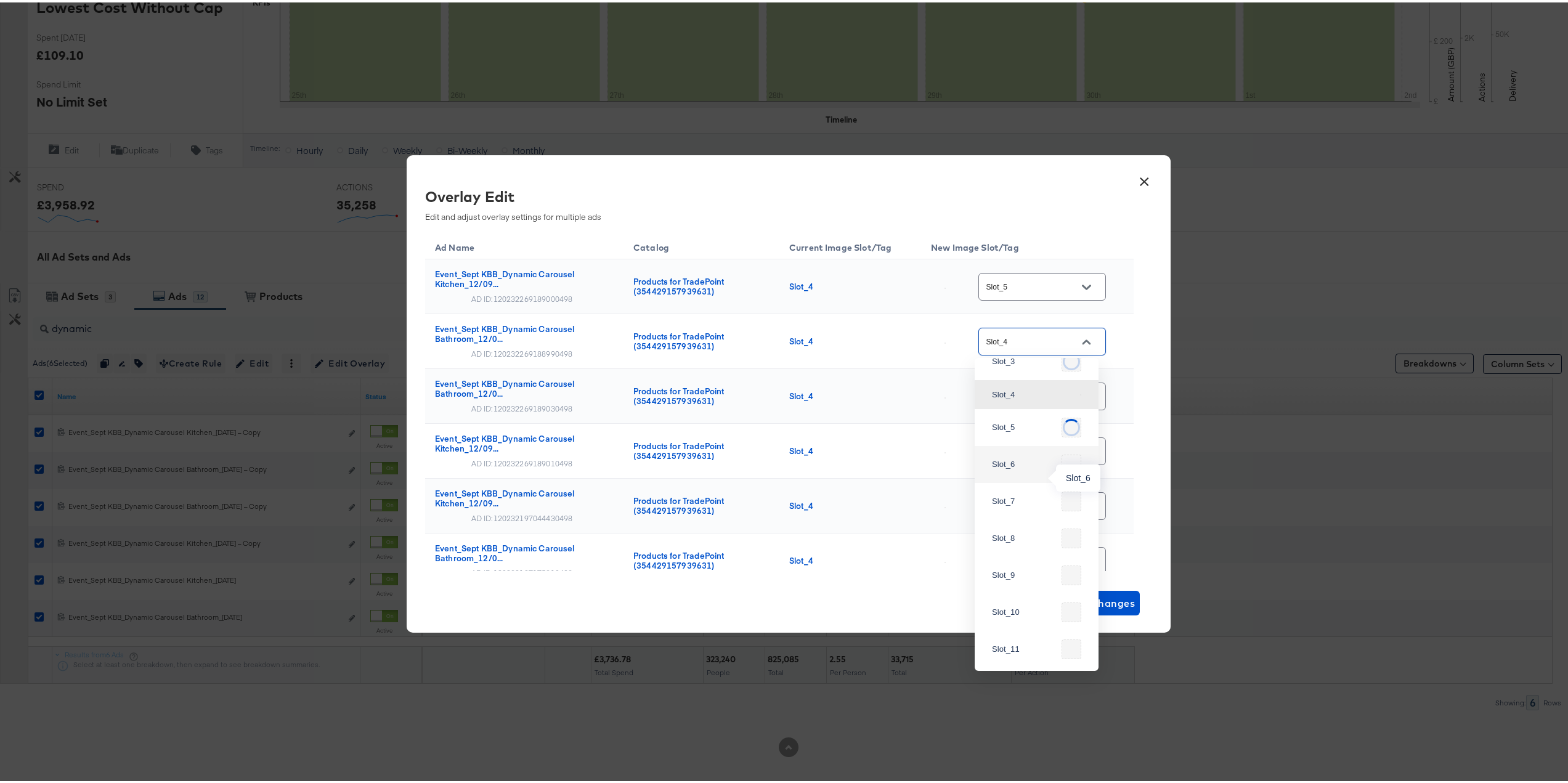
scroll to position [337, 0]
click at [1021, 367] on div "Slot_5" at bounding box center [1034, 361] width 83 height 12
type input "Slot_5"
click at [1087, 396] on button "Open" at bounding box center [1086, 394] width 18 height 18
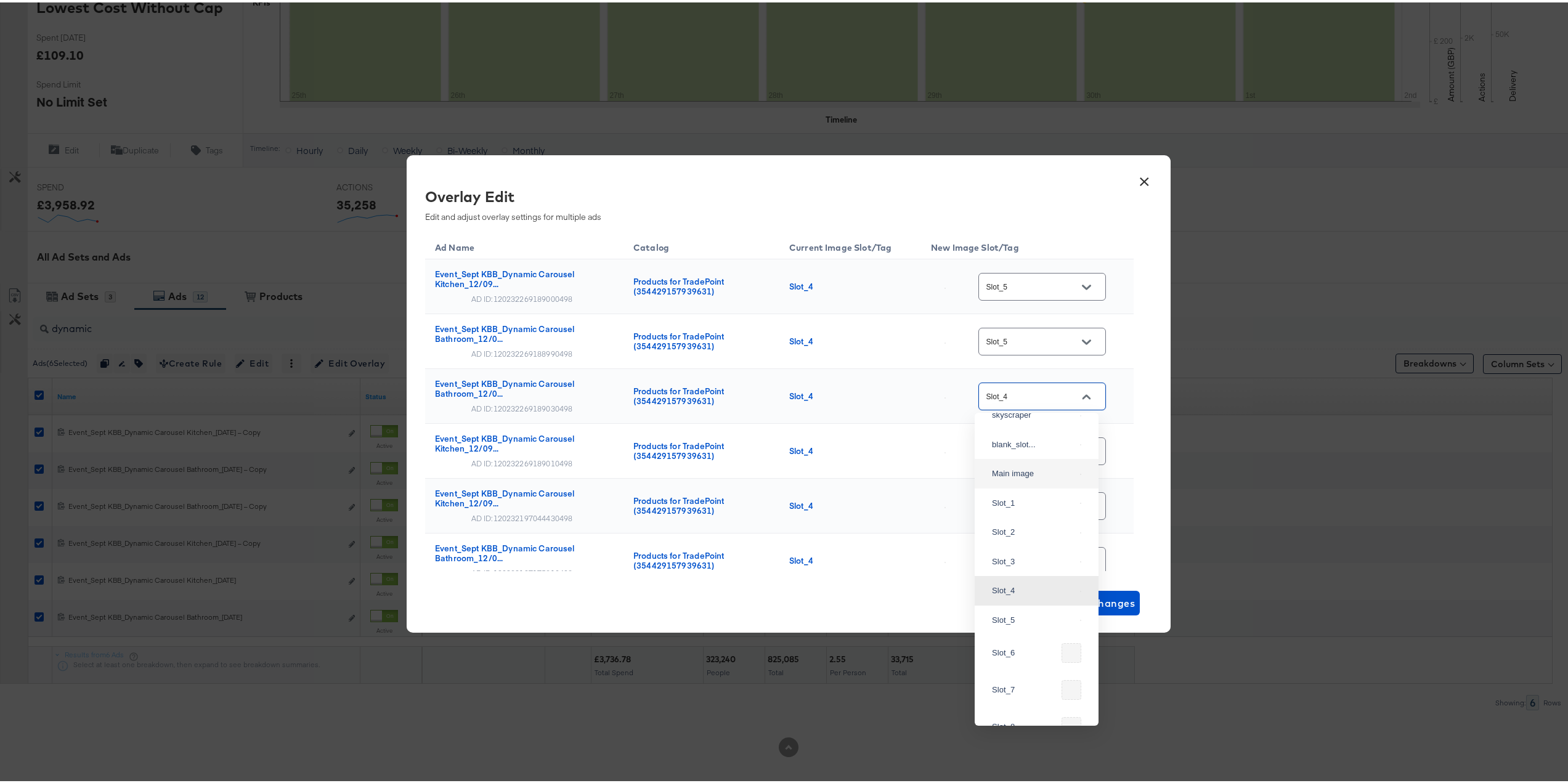
scroll to position [152, 0]
click at [1016, 607] on div "Slot_5" at bounding box center [1034, 600] width 83 height 12
type input "Slot_5"
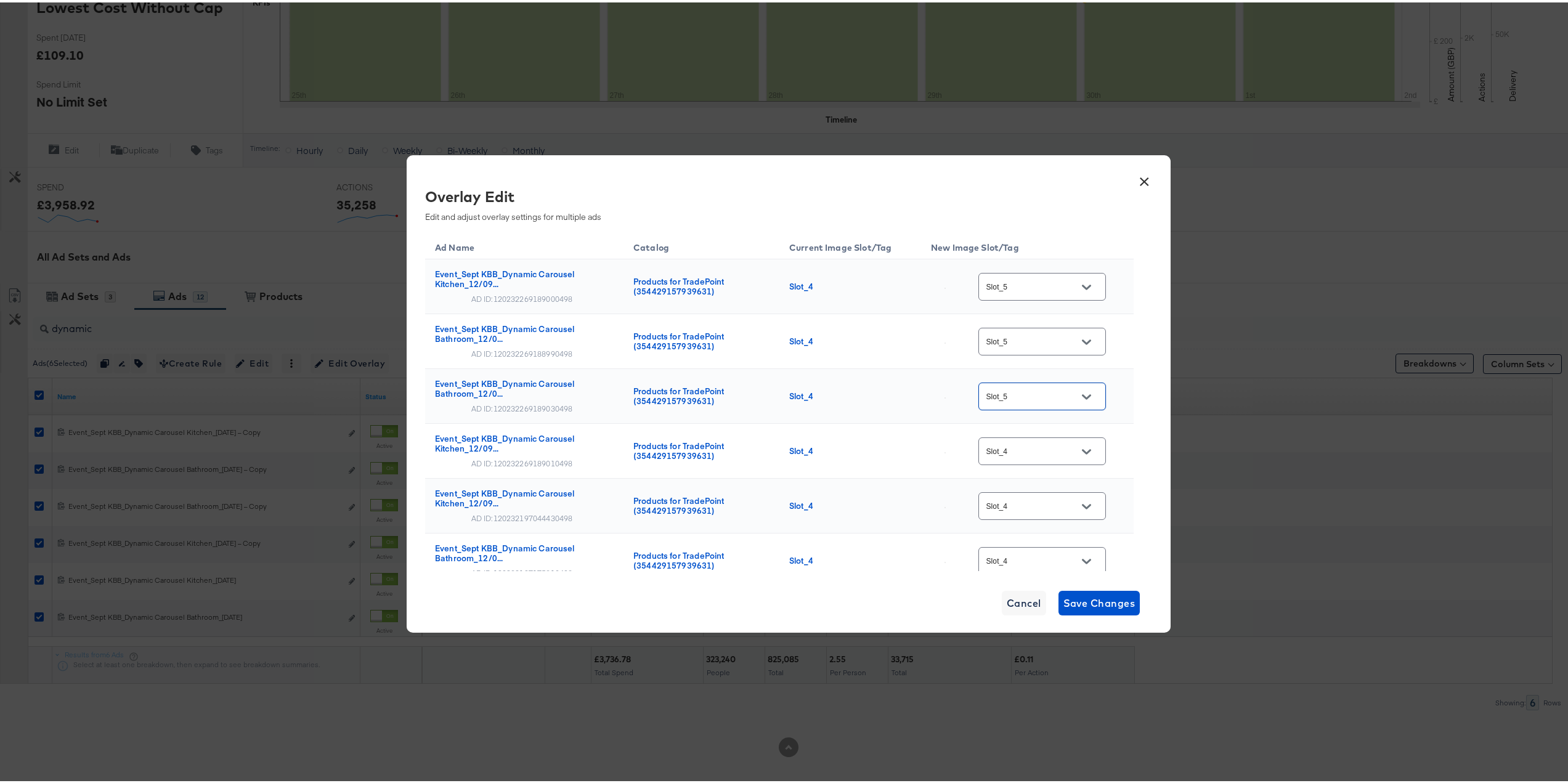
click at [1082, 448] on icon "Open" at bounding box center [1086, 448] width 8 height 8
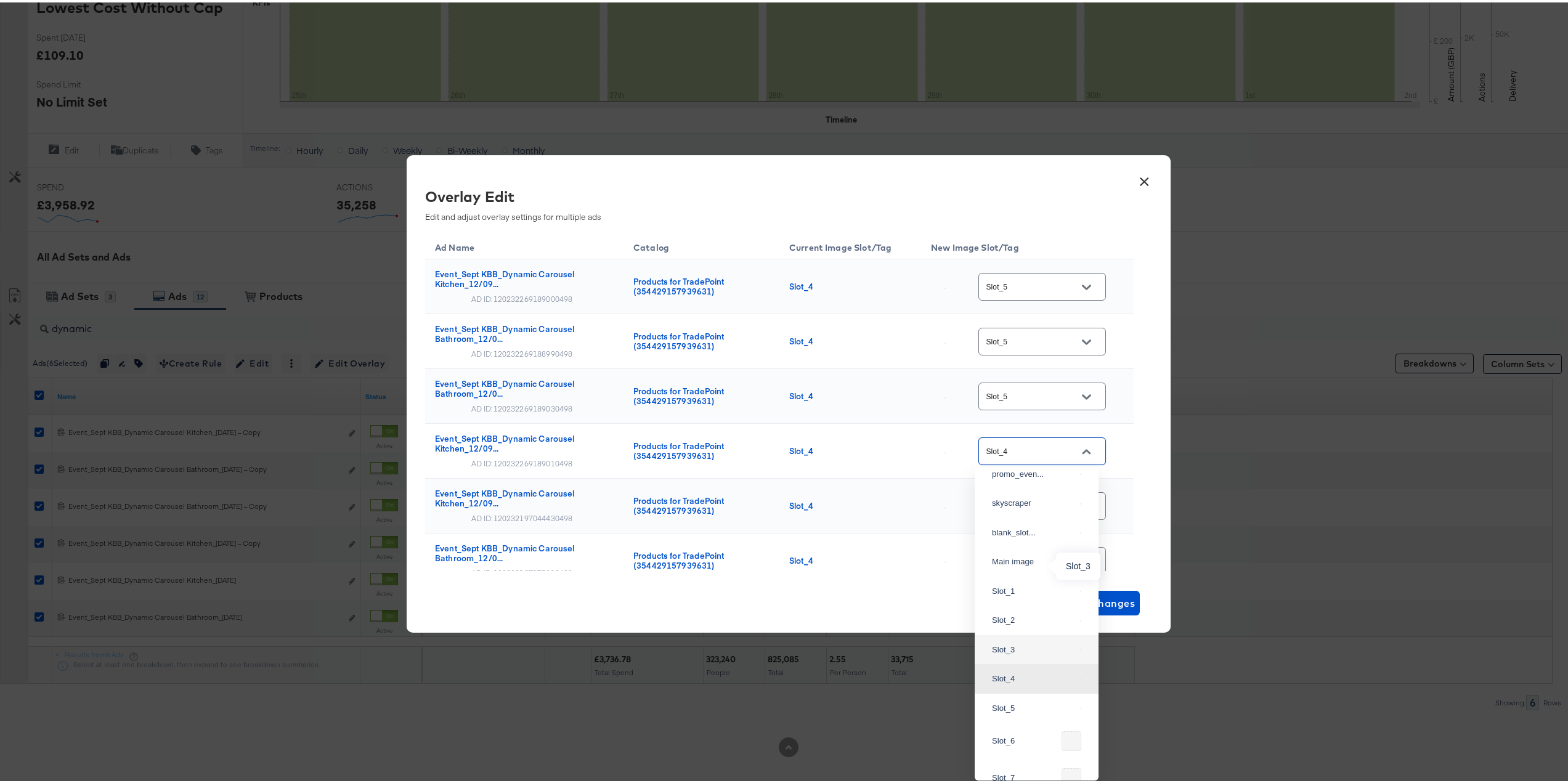
scroll to position [286, 0]
click at [1007, 532] on div "Slot_5" at bounding box center [1037, 521] width 104 height 22
type input "Slot_5"
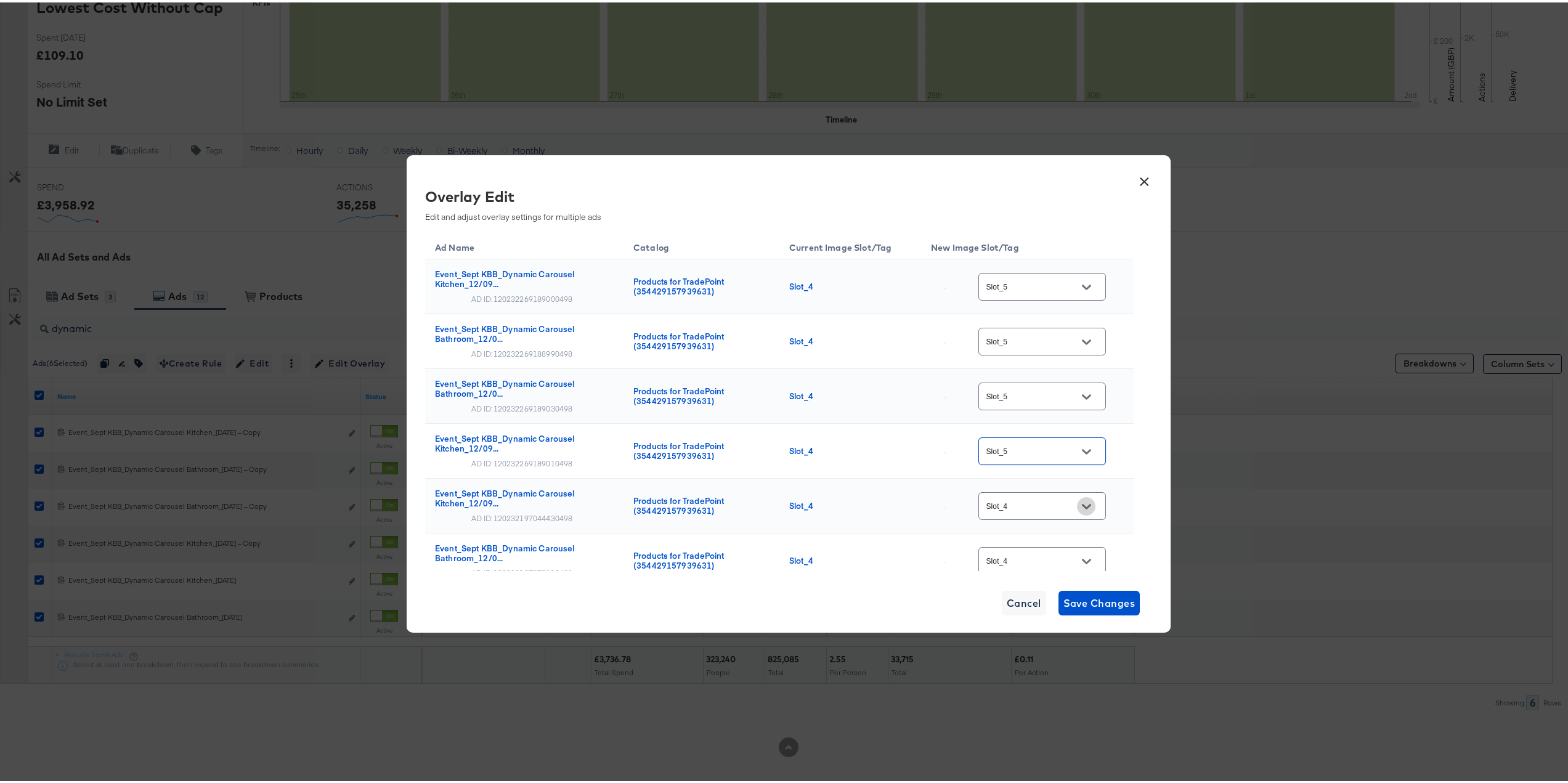
click at [1089, 504] on button "Open" at bounding box center [1086, 504] width 18 height 18
click at [1026, 364] on div "Slot_5" at bounding box center [1037, 353] width 104 height 22
type input "Slot_5"
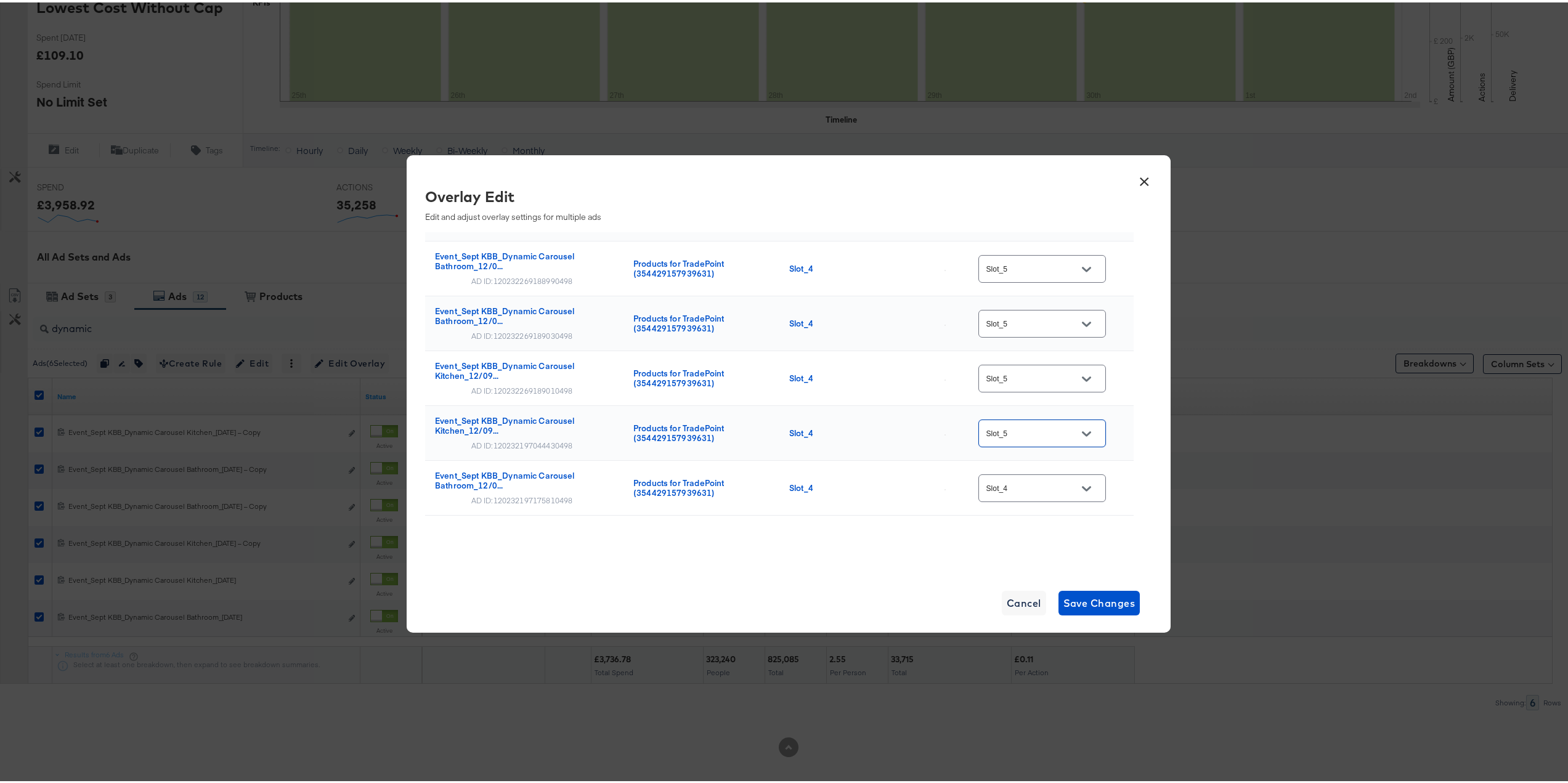
scroll to position [79, 0]
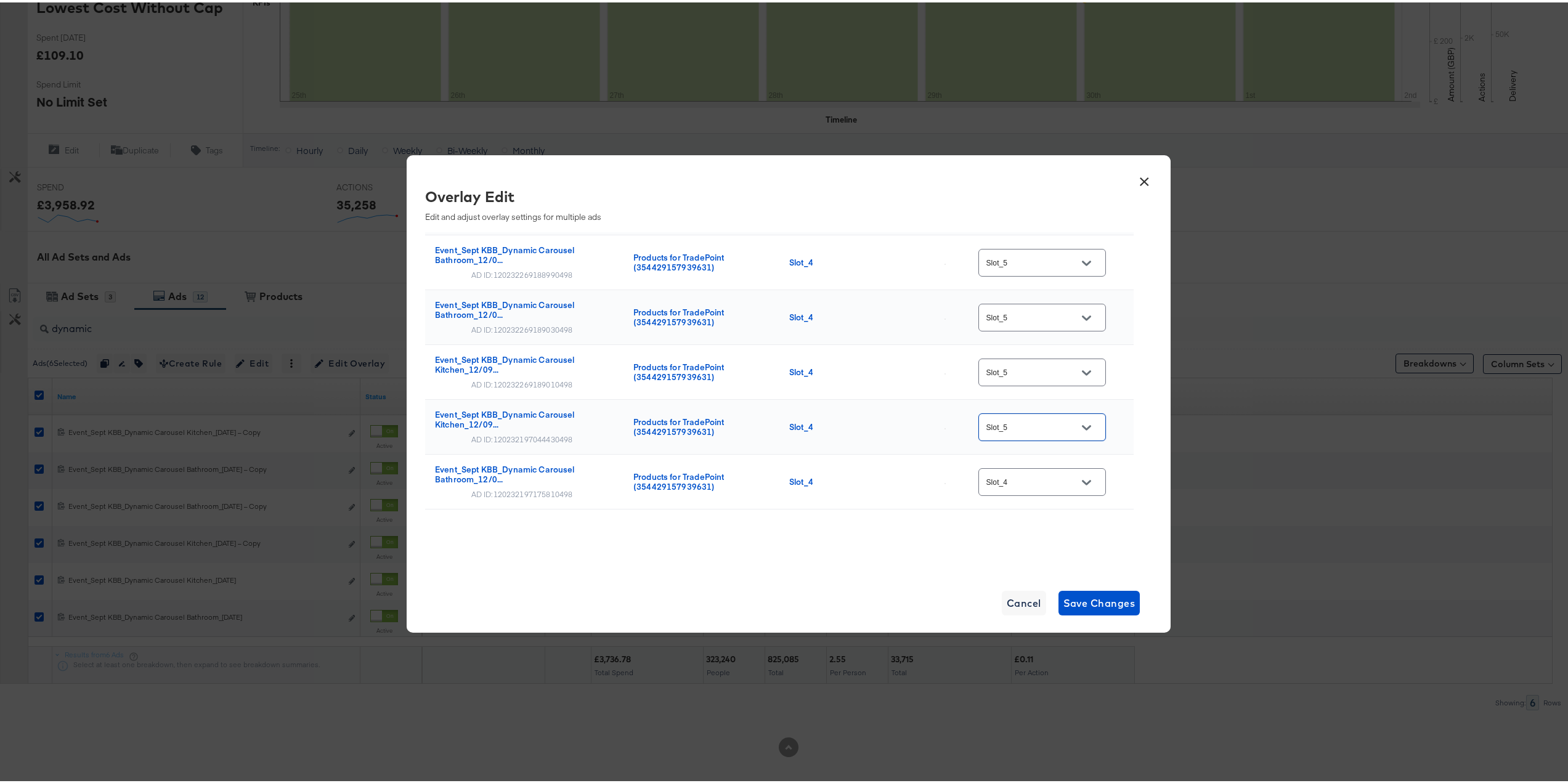
click at [1093, 480] on div at bounding box center [1087, 480] width 26 height 18
click at [1082, 482] on icon "Open" at bounding box center [1086, 480] width 8 height 5
click at [1020, 347] on div "Slot_5" at bounding box center [1034, 340] width 83 height 12
type input "Slot_5"
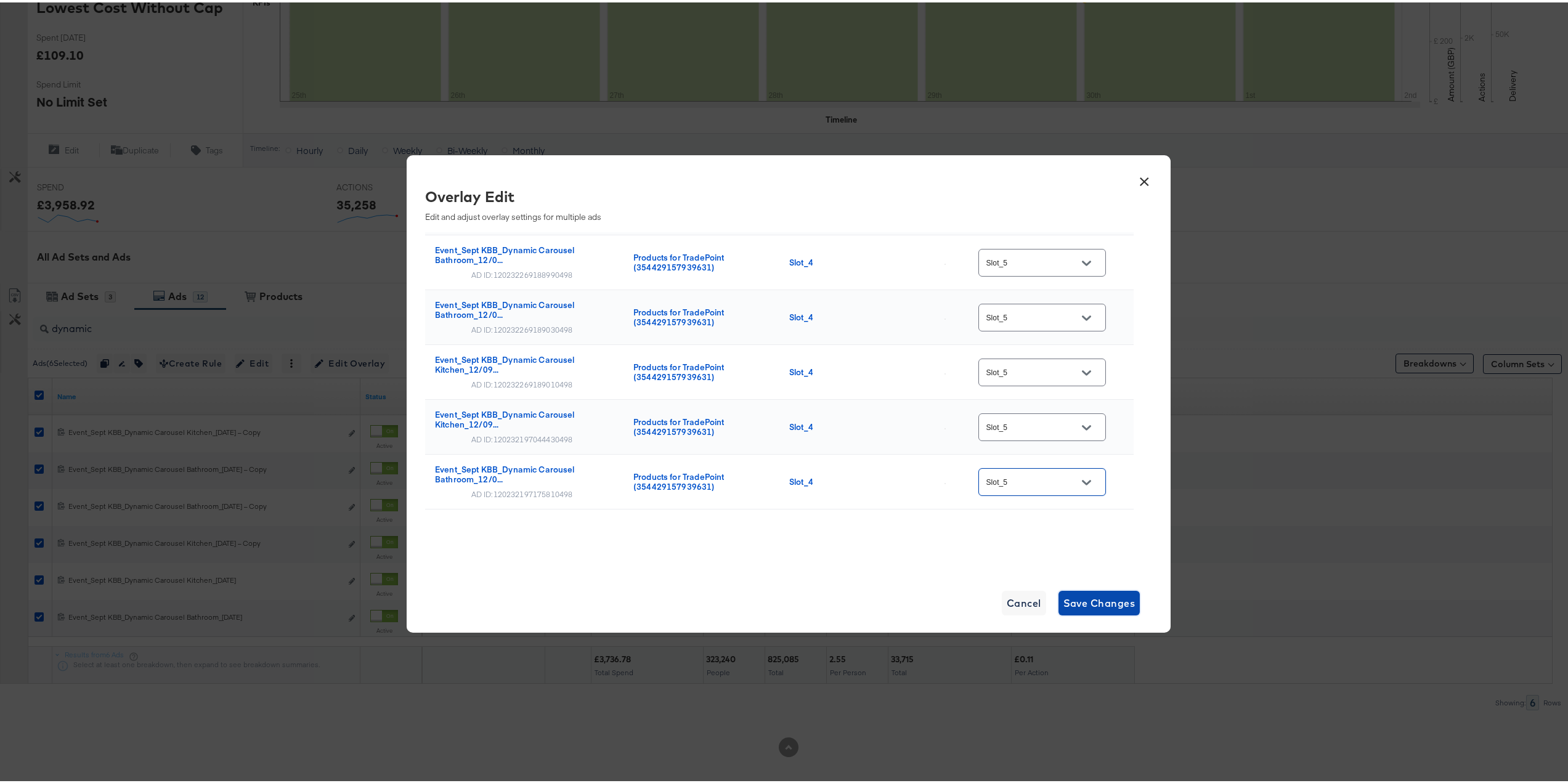
click at [1097, 608] on span "Save Changes" at bounding box center [1099, 600] width 72 height 17
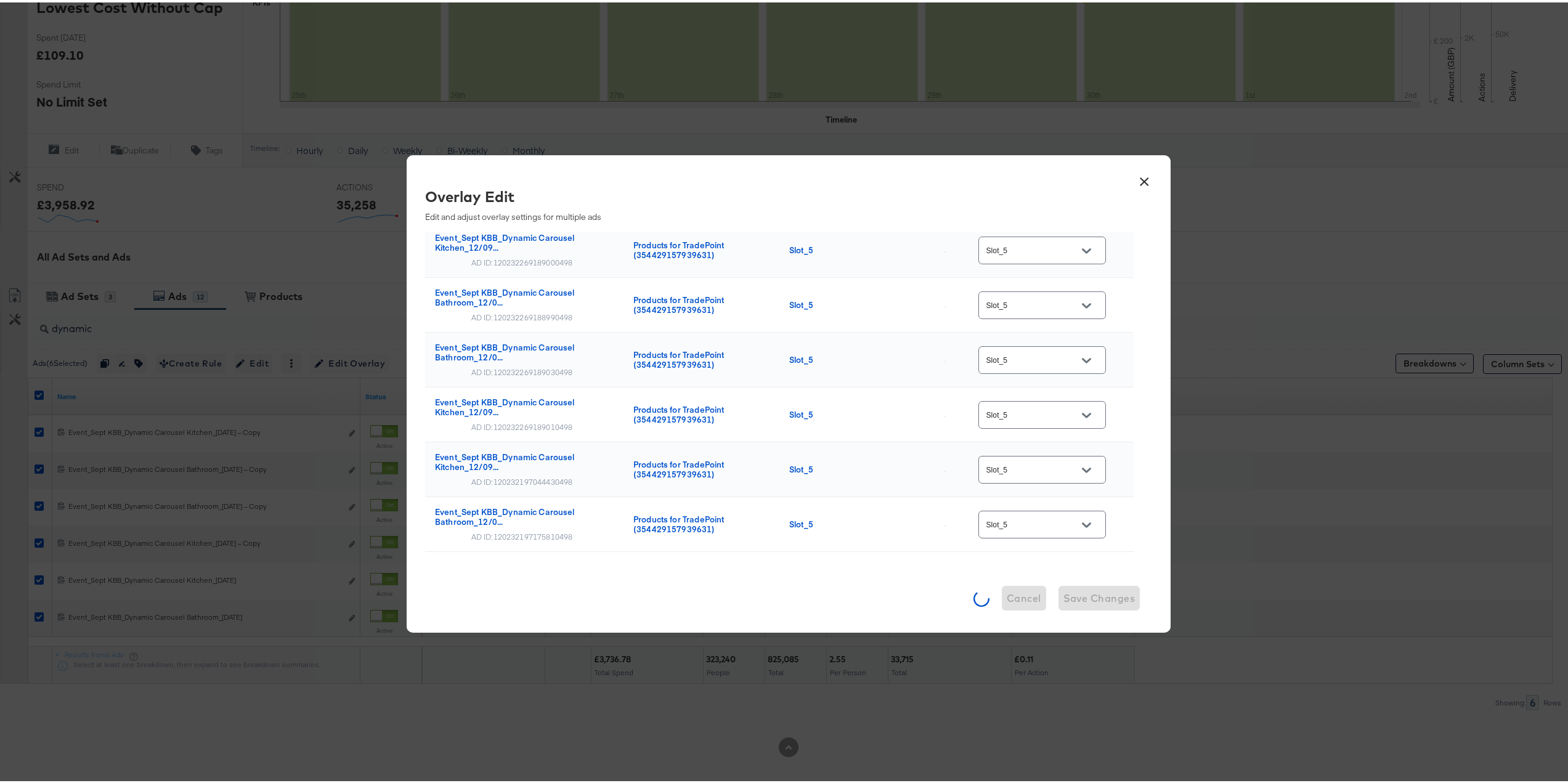
scroll to position [0, 0]
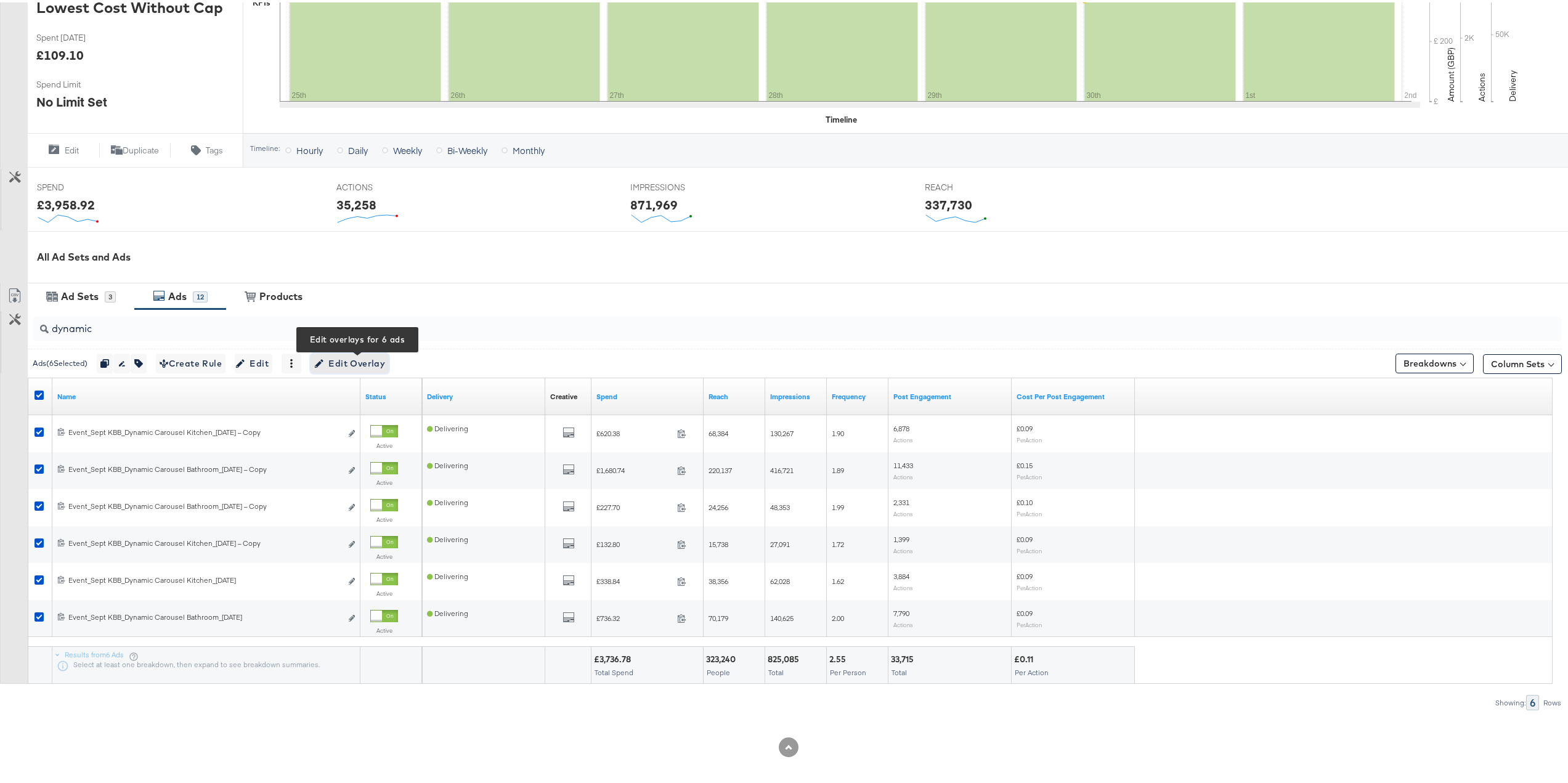
click at [365, 361] on span "Edit Overlay Edit overlays for 6 ads" at bounding box center [350, 361] width 71 height 16
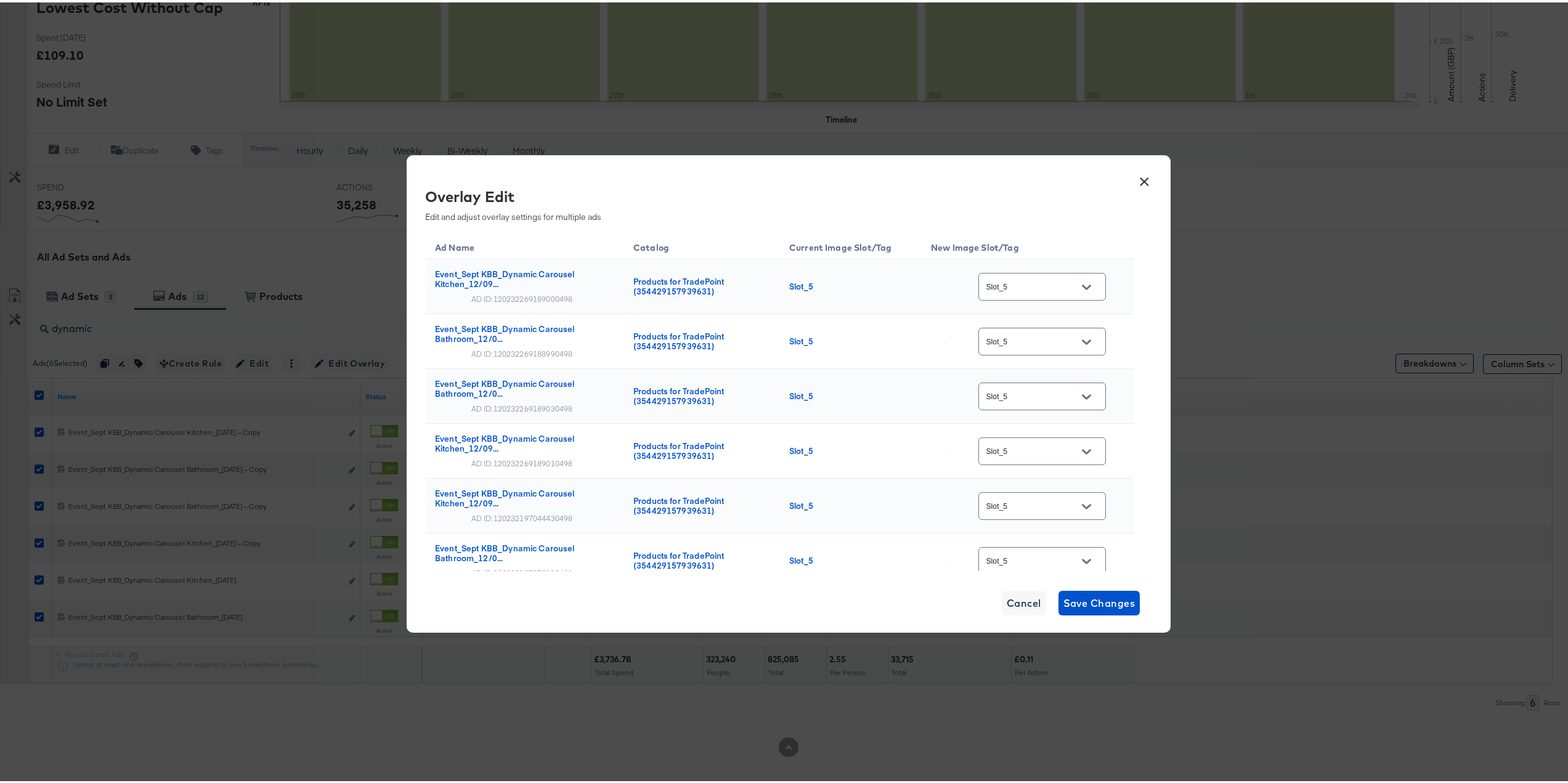
click at [1137, 178] on button "×" at bounding box center [1144, 176] width 22 height 22
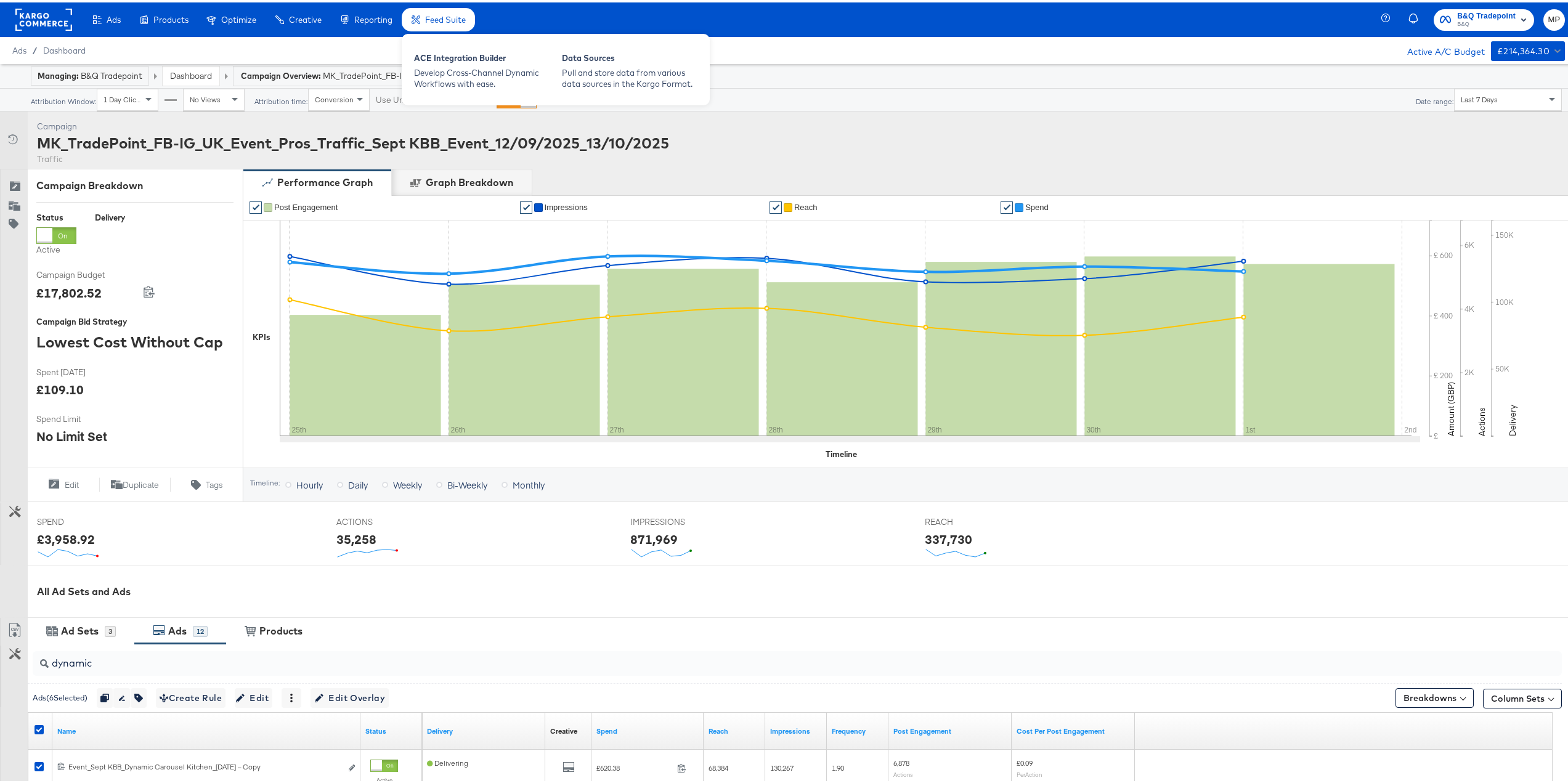
click at [436, 18] on span "Feed Suite" at bounding box center [445, 17] width 40 height 10
click at [640, 60] on div "Data Sources" at bounding box center [630, 57] width 135 height 15
